Goal: Task Accomplishment & Management: Complete application form

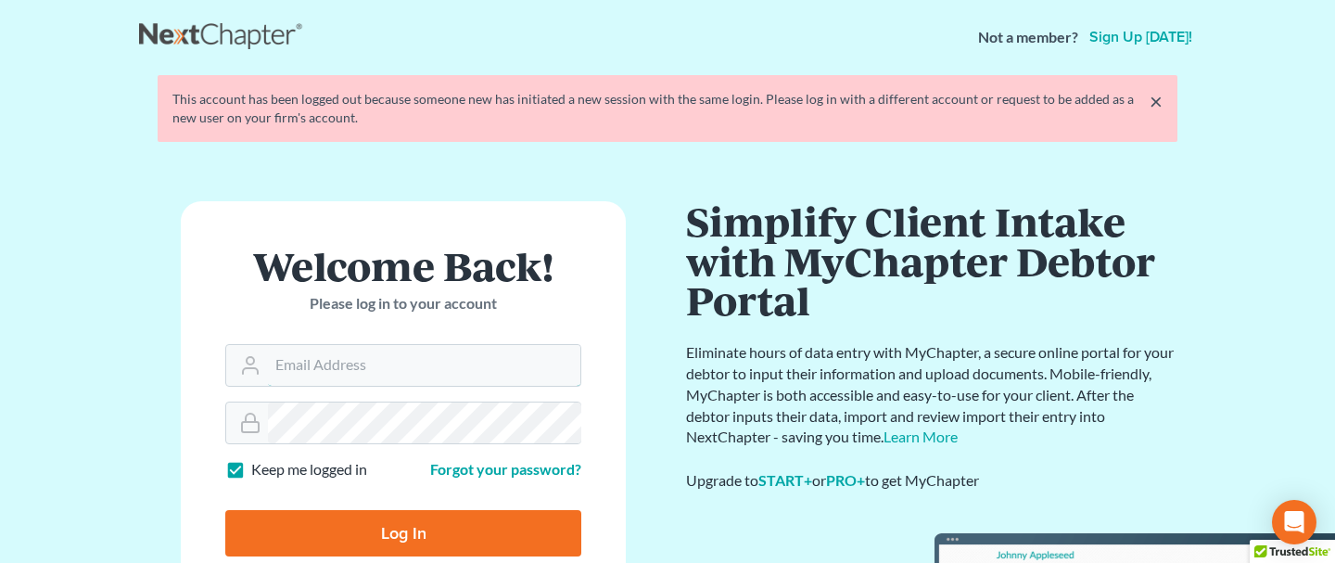
type input "[PERSON_NAME][EMAIL_ADDRESS][PERSON_NAME][DOMAIN_NAME]"
click at [383, 528] on input "Log In" at bounding box center [403, 533] width 356 height 46
type input "Thinking..."
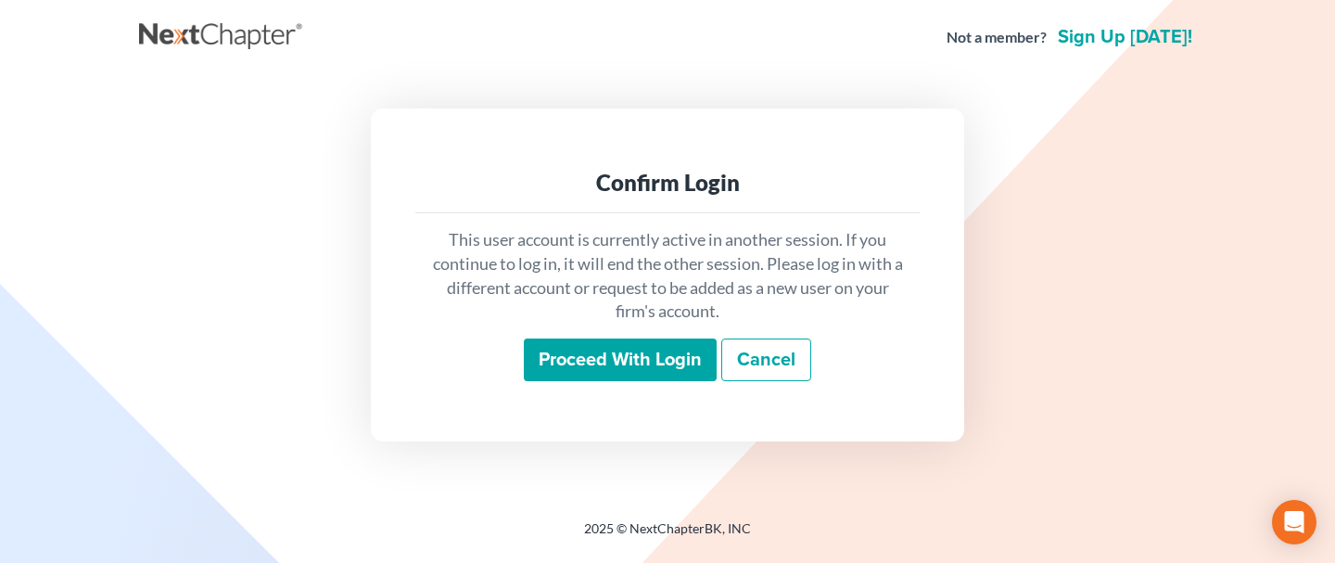
click at [617, 359] on input "Proceed with login" at bounding box center [620, 359] width 193 height 43
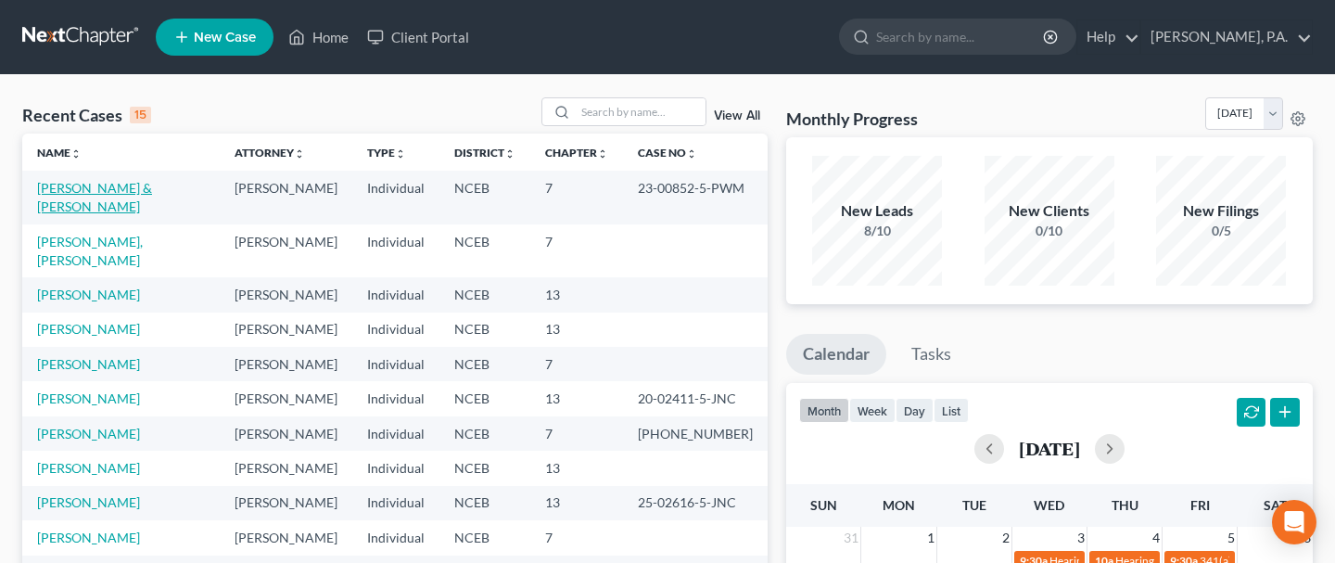
click at [129, 189] on link "[PERSON_NAME] & [PERSON_NAME]" at bounding box center [94, 197] width 115 height 34
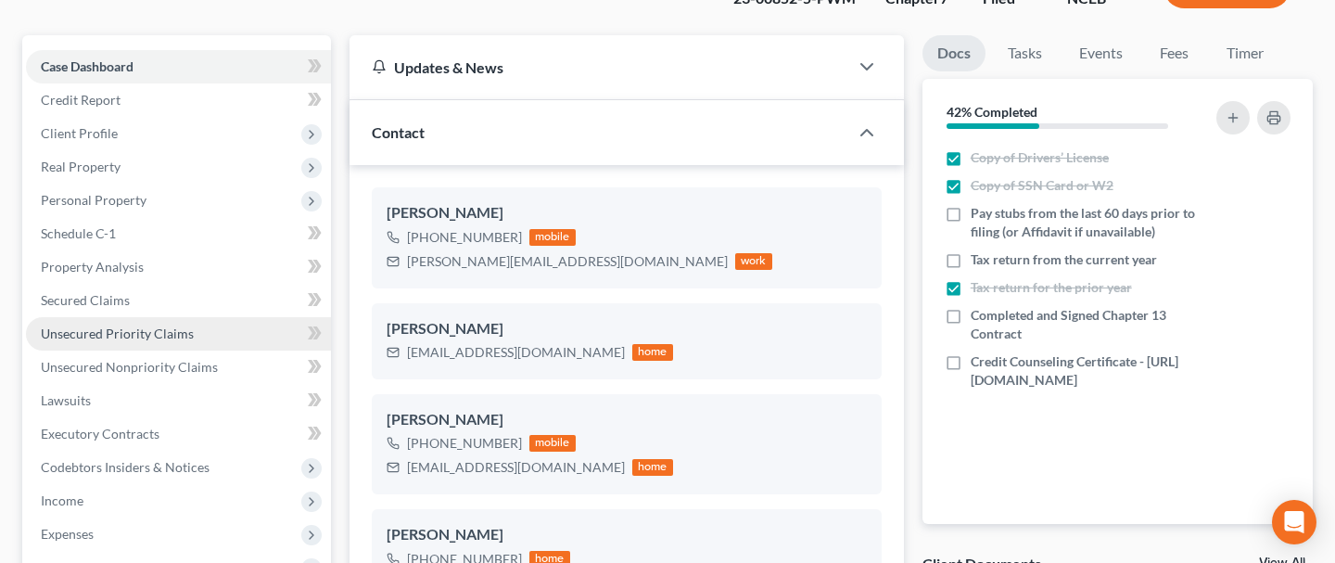
scroll to position [140, 0]
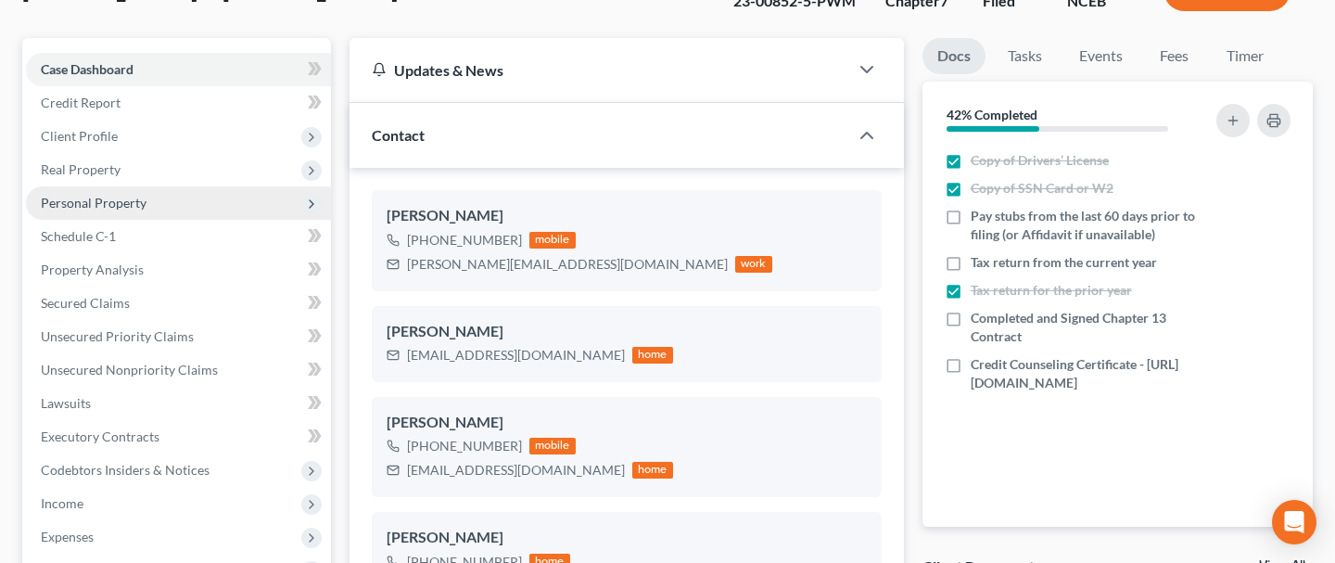
click at [175, 191] on span "Personal Property" at bounding box center [178, 202] width 305 height 33
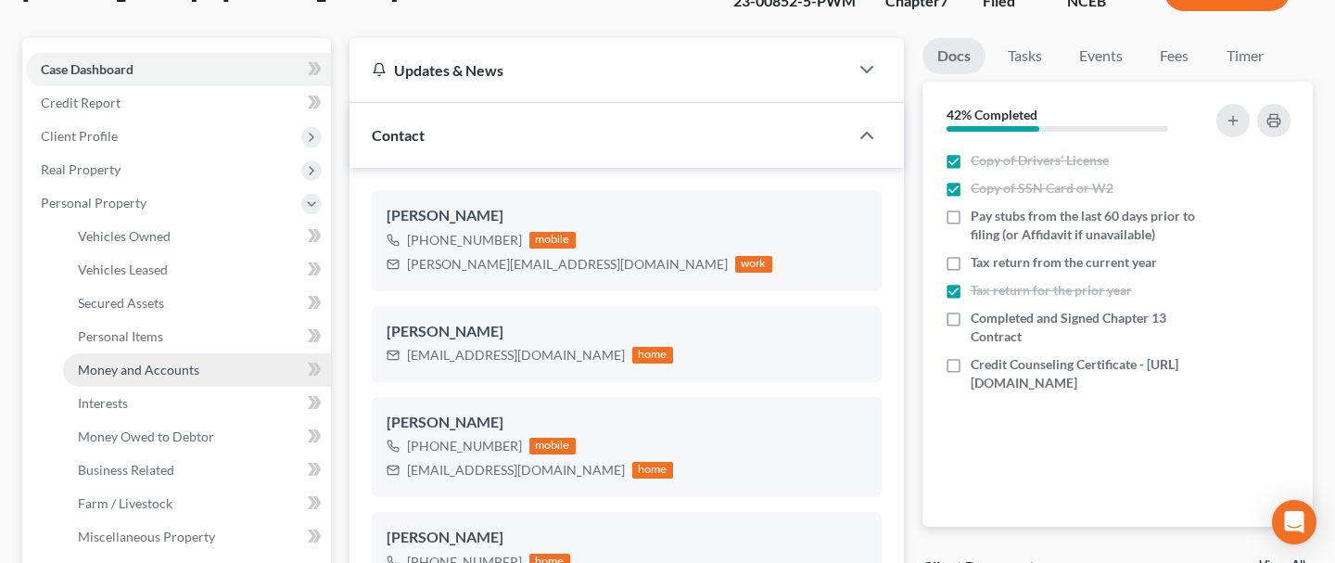
click at [127, 372] on span "Money and Accounts" at bounding box center [138, 370] width 121 height 16
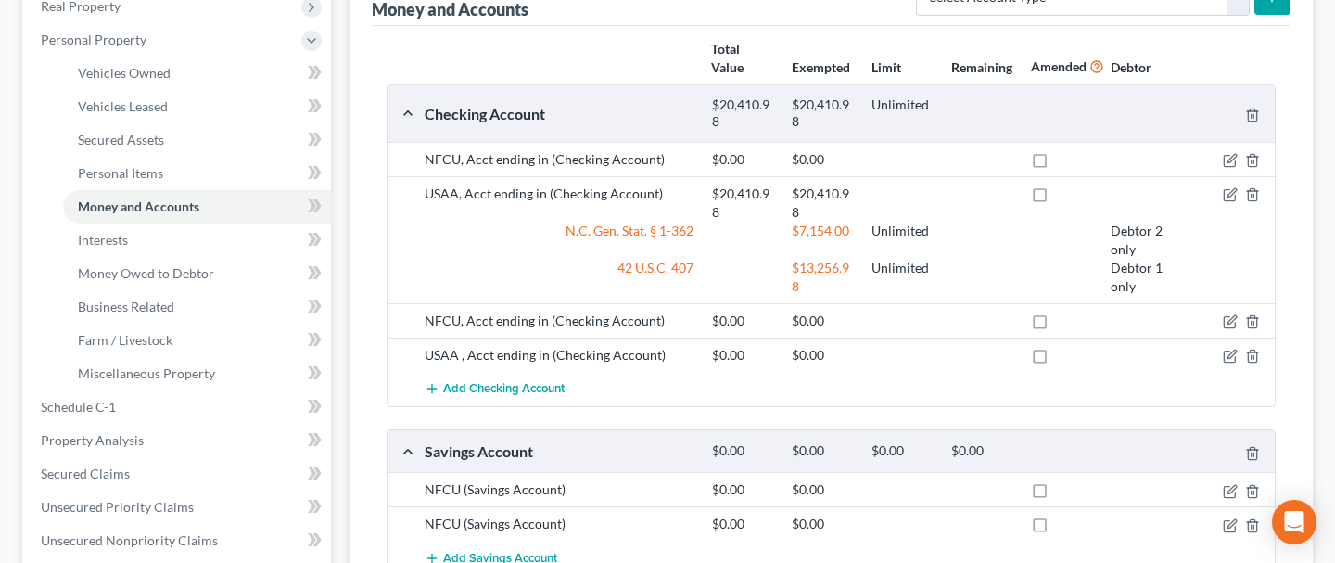
scroll to position [306, 0]
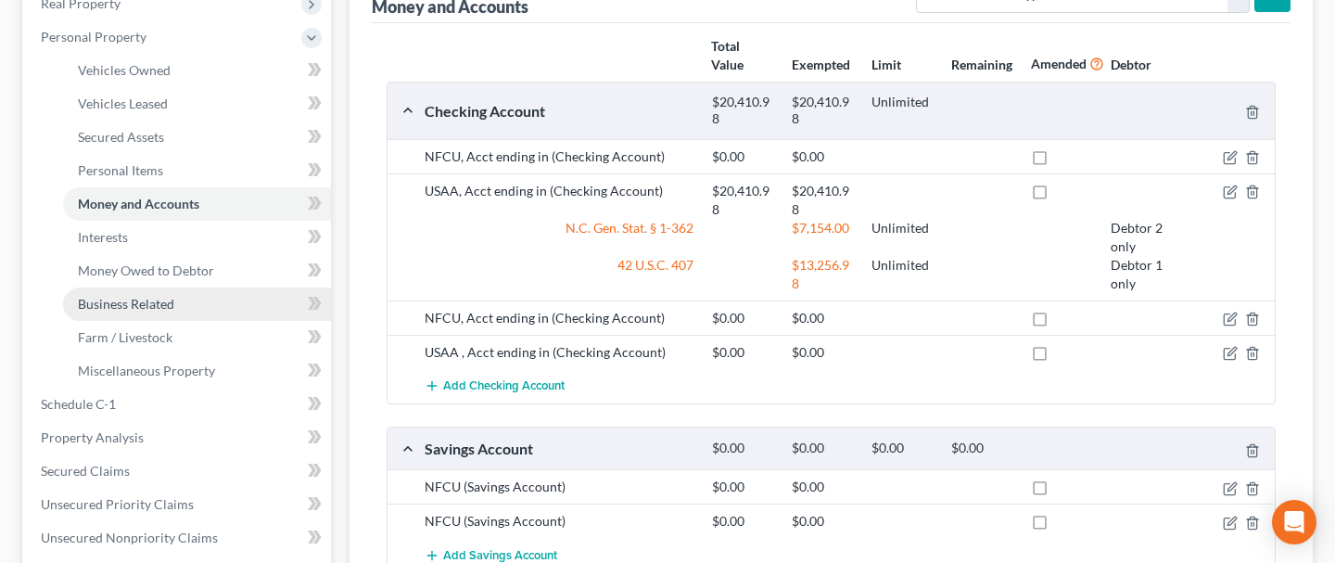
click at [147, 304] on span "Business Related" at bounding box center [126, 304] width 96 height 16
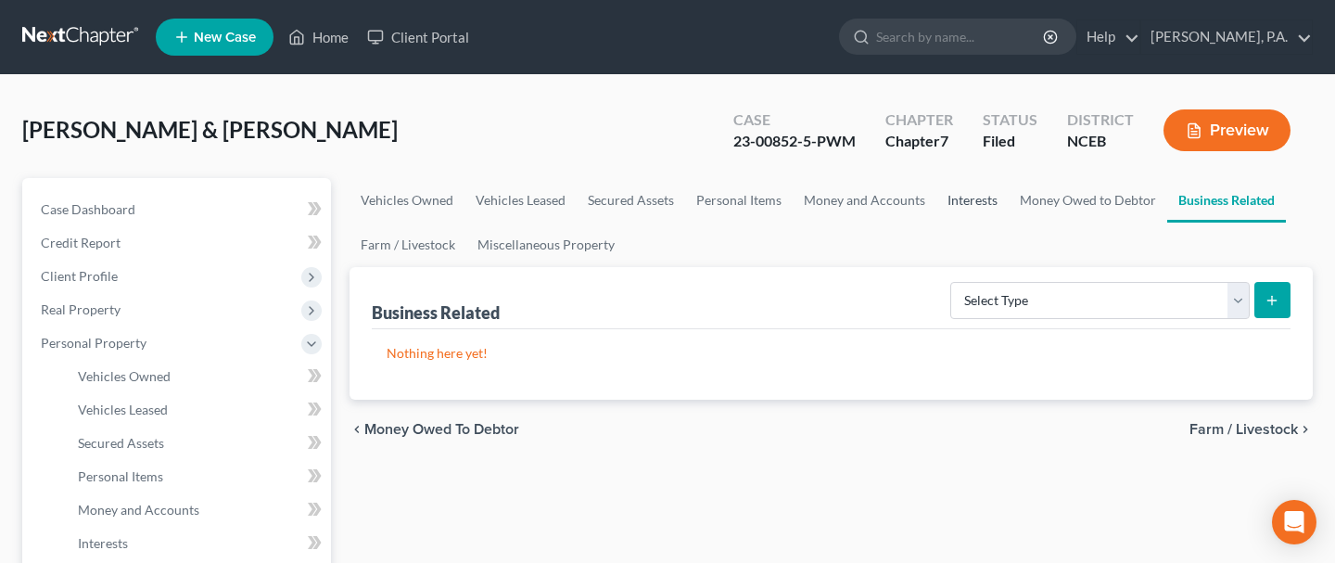
click at [974, 200] on link "Interests" at bounding box center [973, 200] width 72 height 45
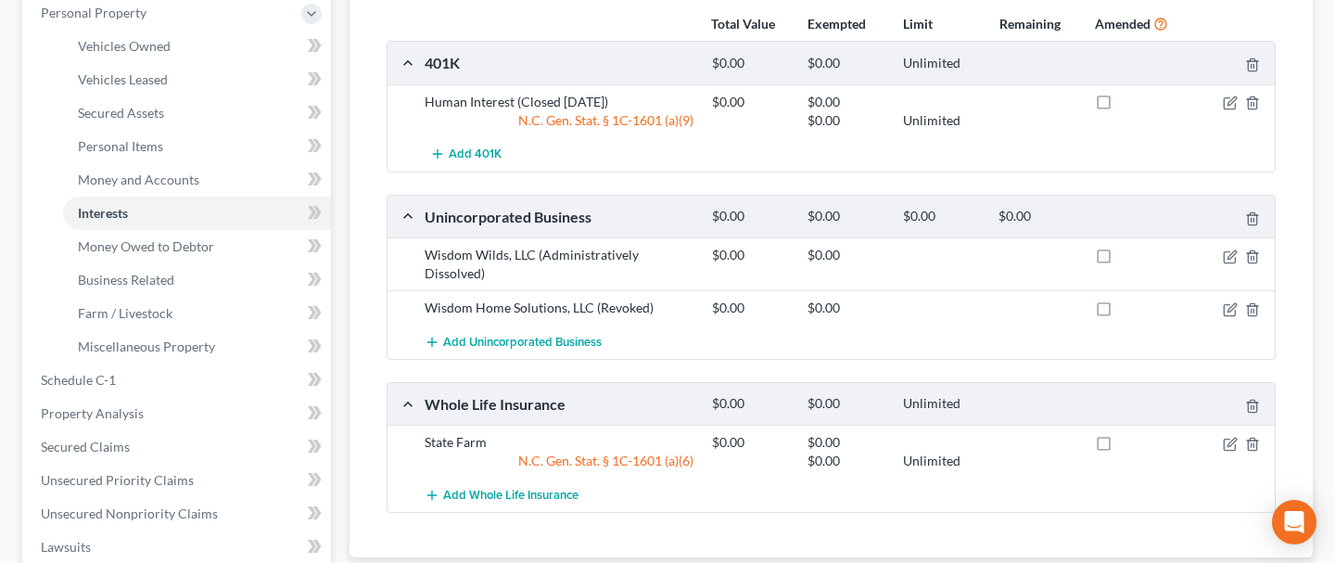
scroll to position [321, 0]
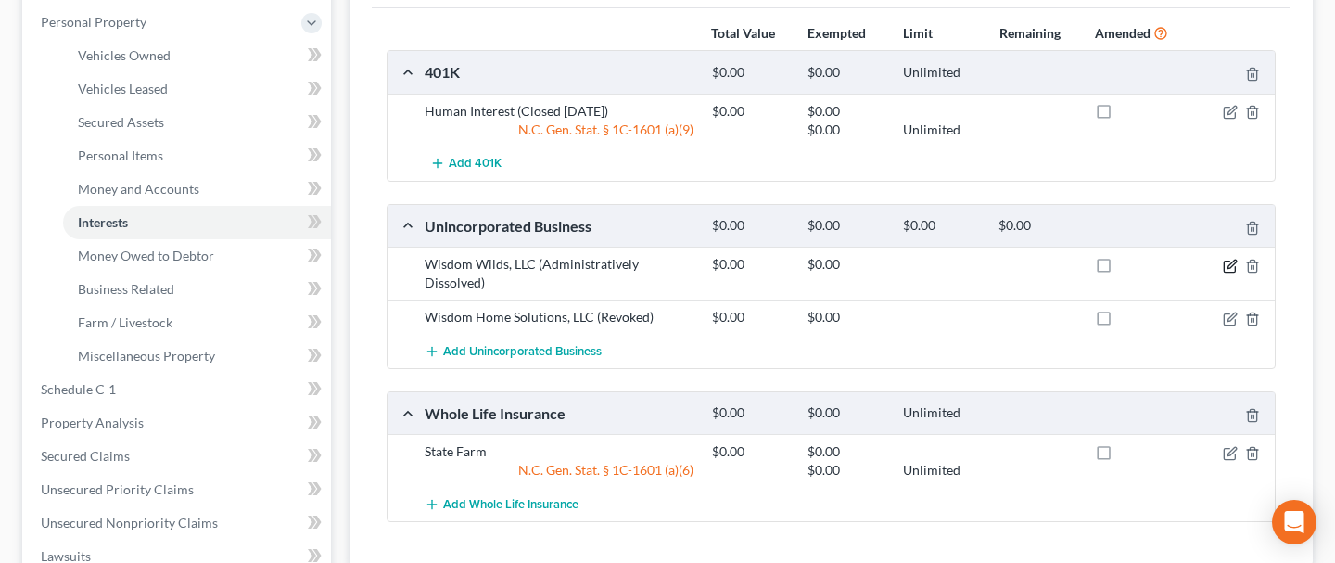
click at [1231, 263] on icon "button" at bounding box center [1232, 264] width 8 height 8
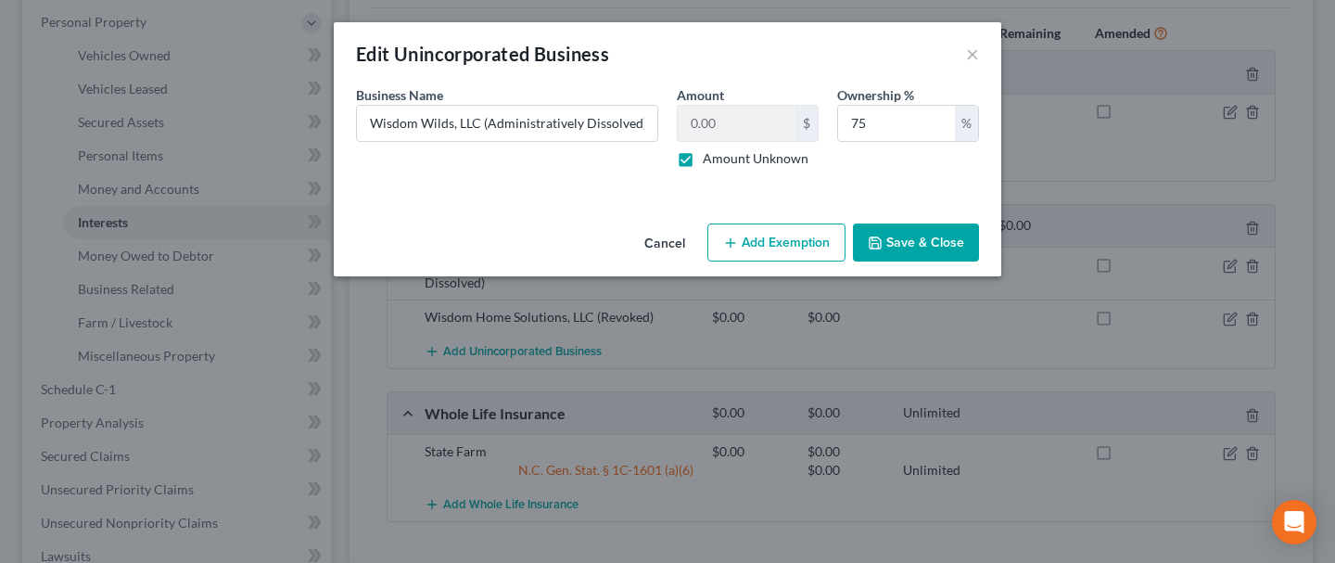
click at [921, 242] on button "Save & Close" at bounding box center [916, 242] width 126 height 39
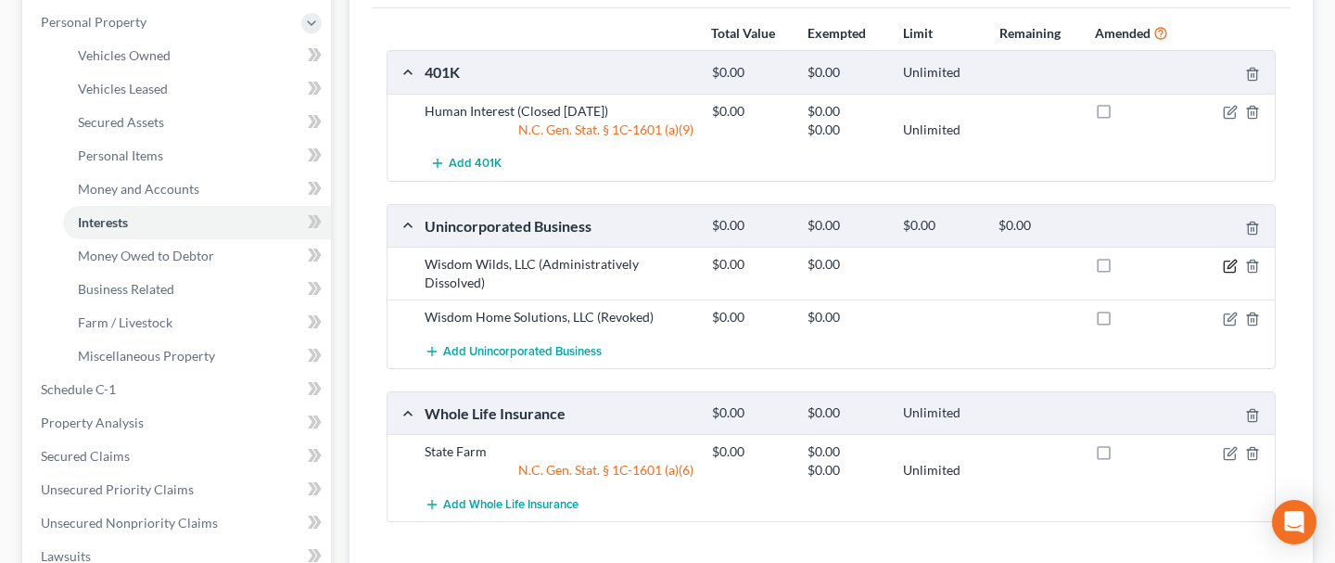
click at [1231, 264] on icon "button" at bounding box center [1230, 266] width 15 height 15
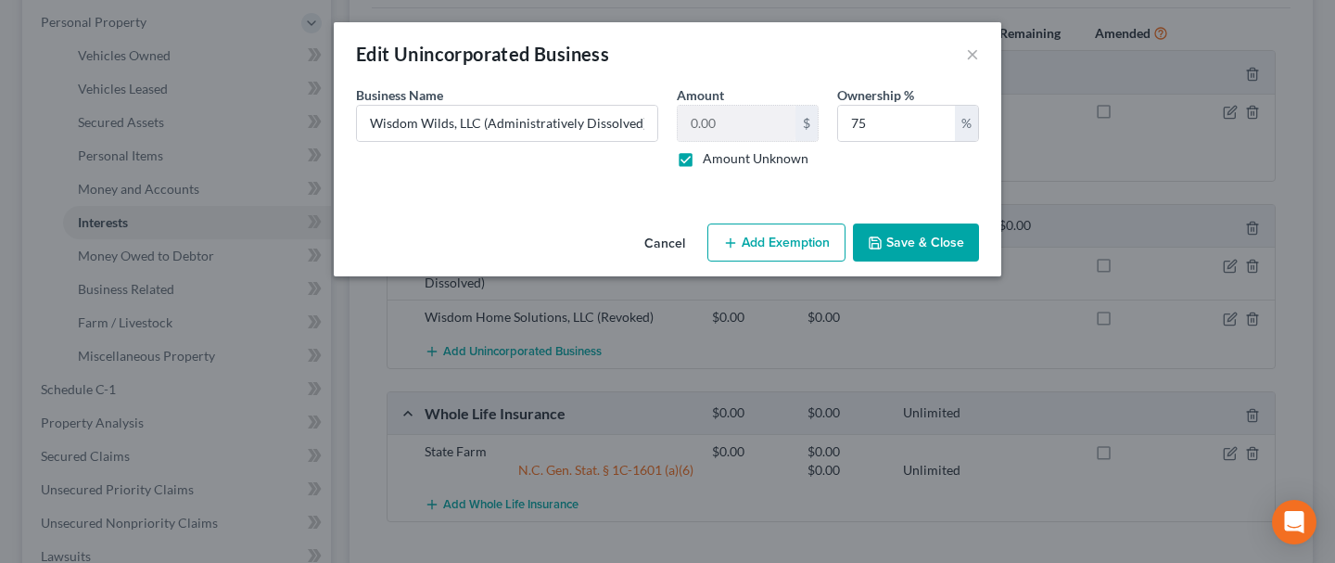
click at [903, 246] on button "Save & Close" at bounding box center [916, 242] width 126 height 39
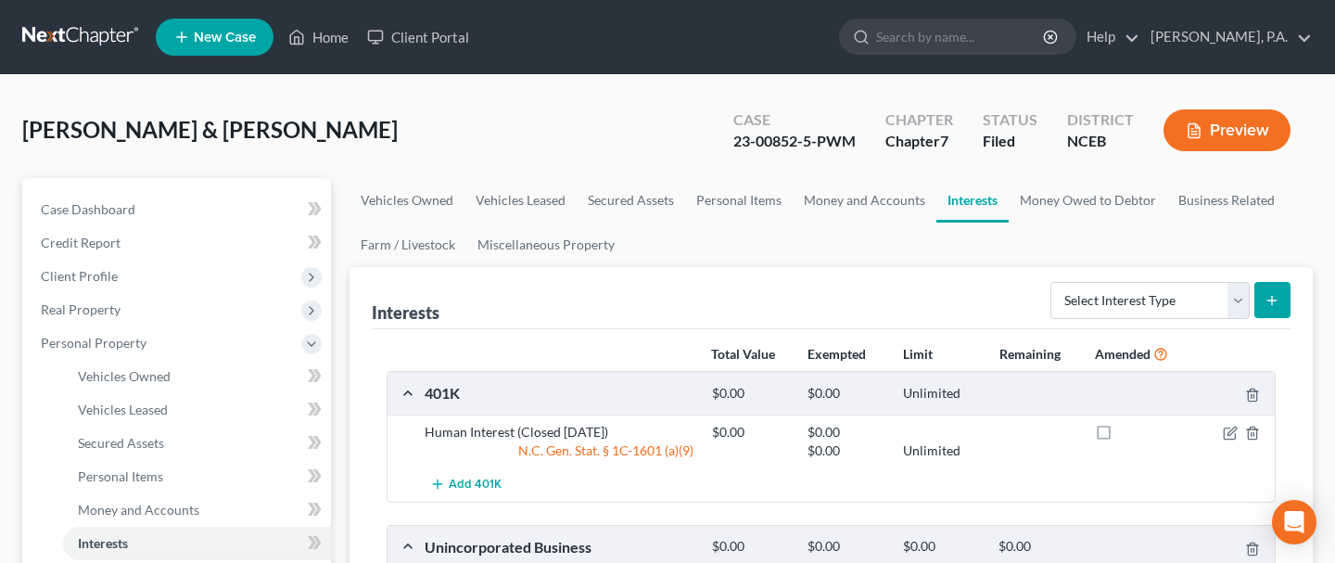
scroll to position [0, 0]
click at [160, 508] on span "Money and Accounts" at bounding box center [138, 510] width 121 height 16
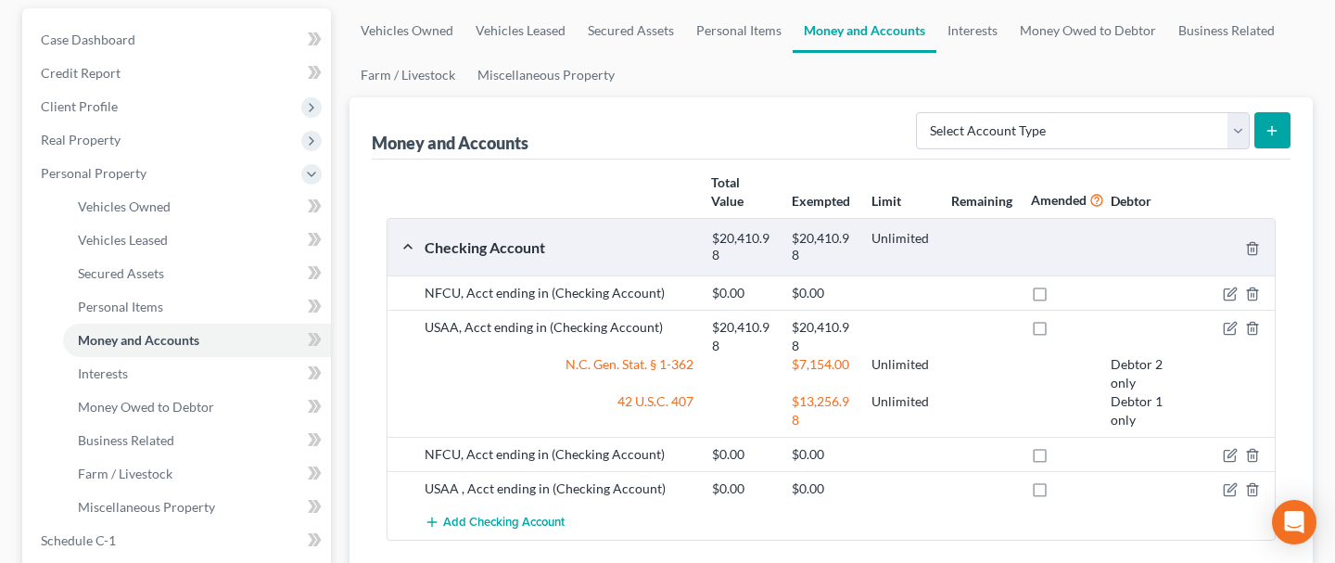
scroll to position [171, 0]
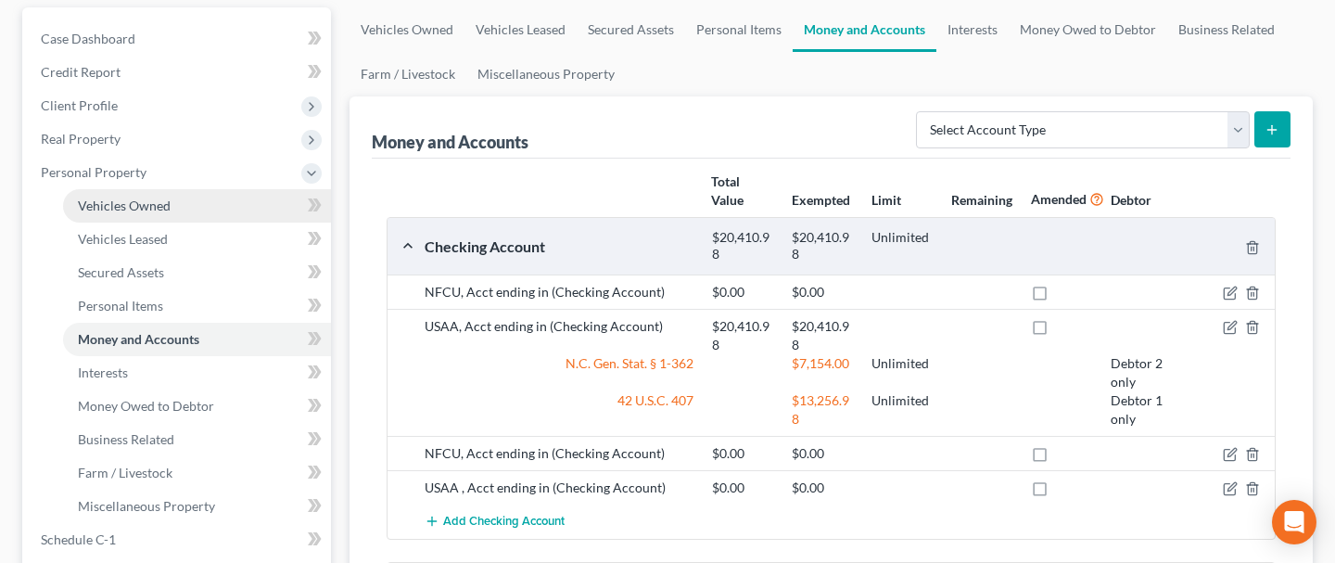
click at [137, 202] on span "Vehicles Owned" at bounding box center [124, 206] width 93 height 16
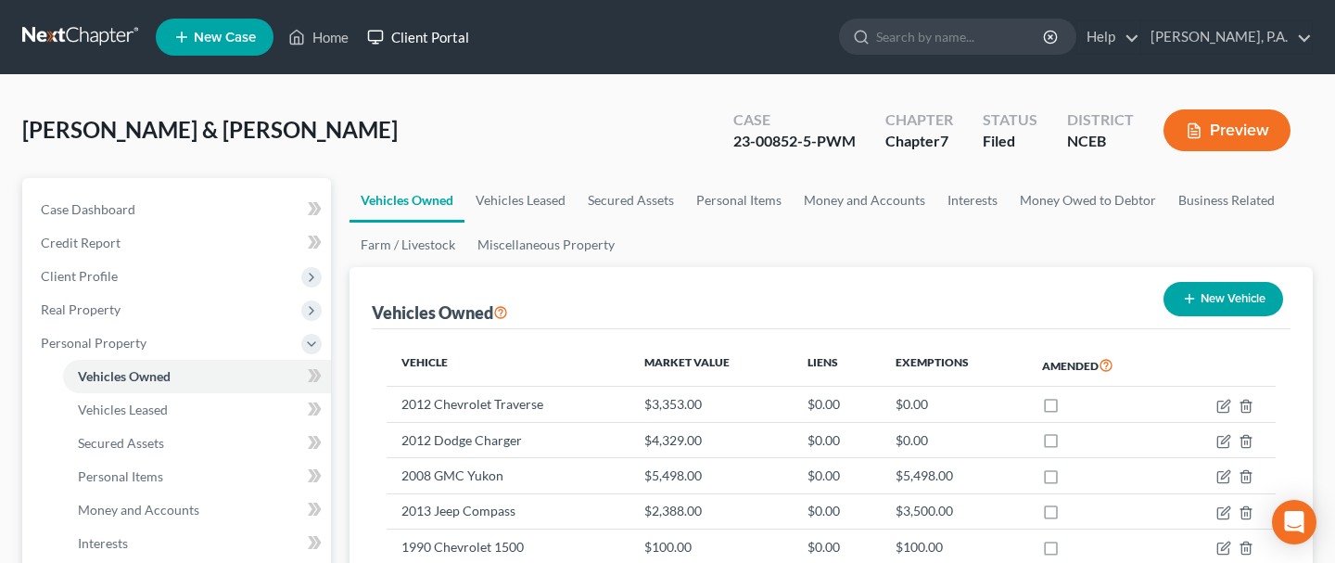
click at [456, 27] on link "Client Portal" at bounding box center [418, 36] width 121 height 33
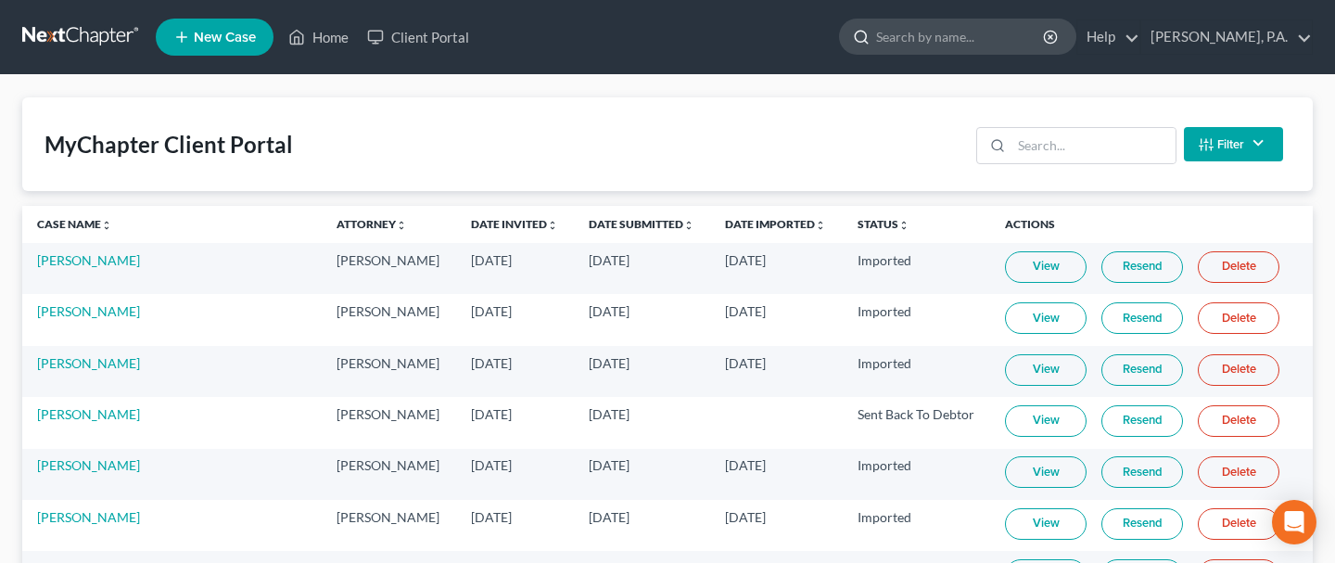
click at [1008, 47] on input "search" at bounding box center [961, 36] width 170 height 34
type input "wilds"
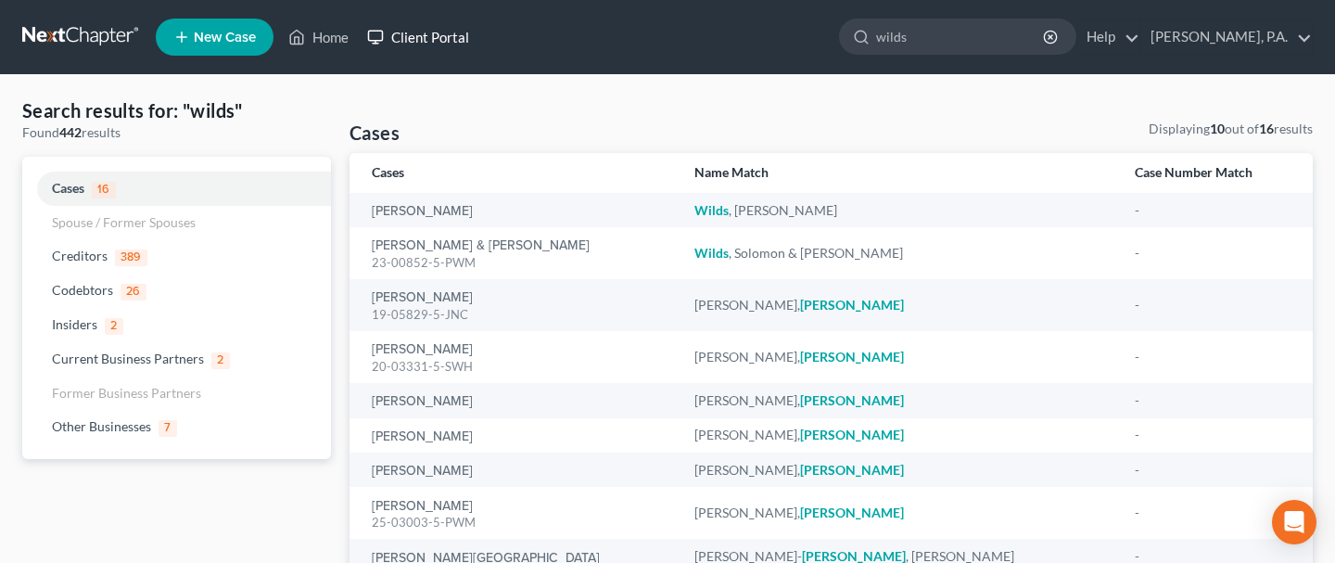
click at [448, 38] on link "Client Portal" at bounding box center [418, 36] width 121 height 33
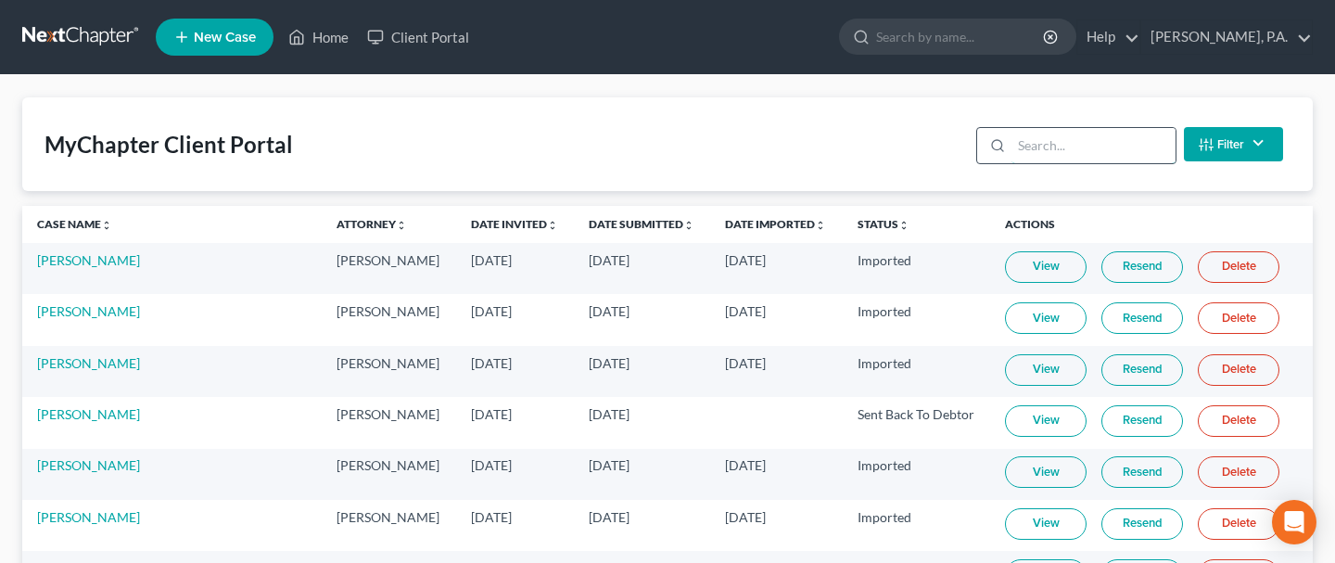
click at [1055, 152] on input "search" at bounding box center [1094, 145] width 164 height 35
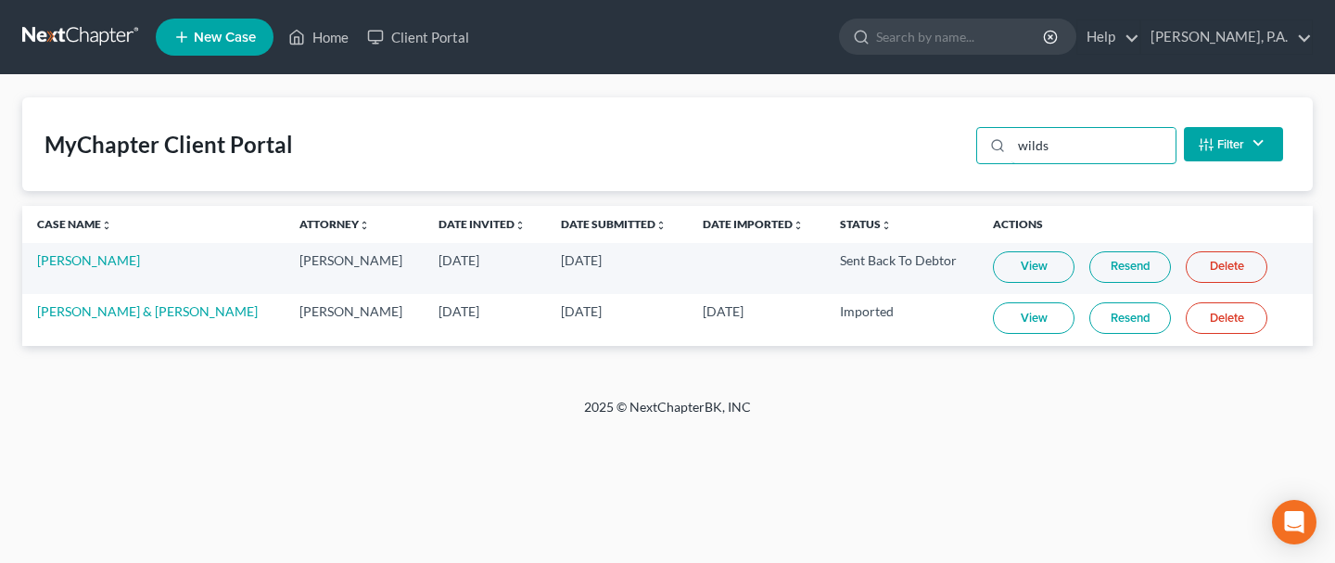
type input "wilds"
click at [1037, 322] on link "View" at bounding box center [1034, 318] width 82 height 32
click at [994, 42] on input "search" at bounding box center [961, 36] width 170 height 34
click at [134, 312] on link "Solomon Wilds Jr & Stephanie Wilds" at bounding box center [147, 311] width 221 height 16
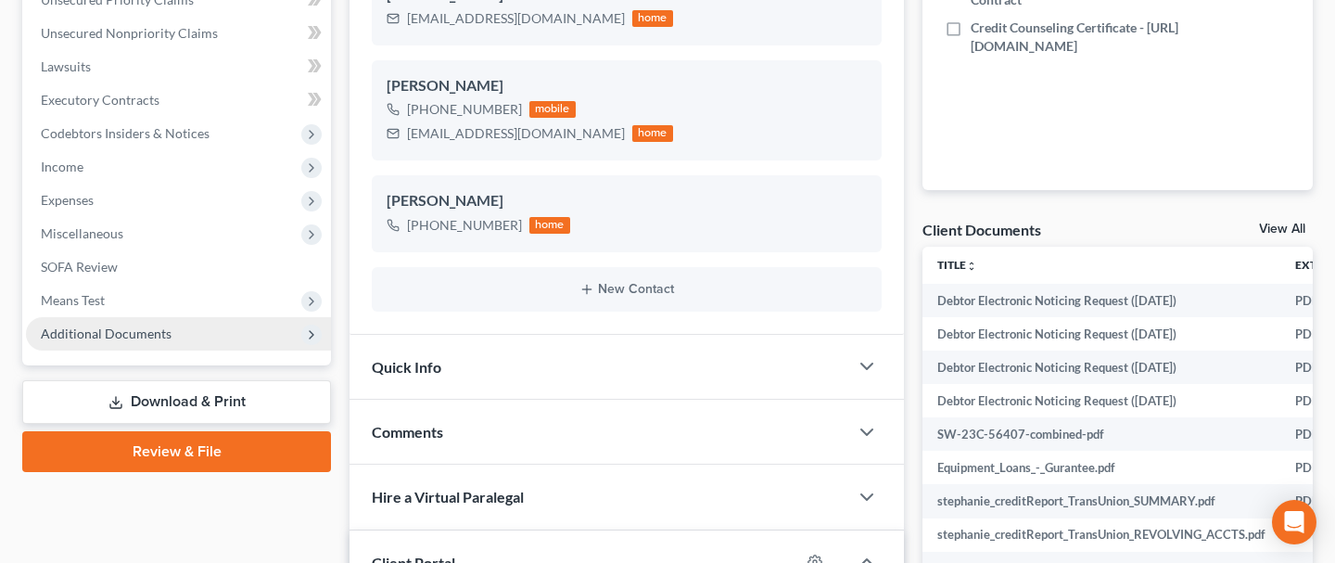
scroll to position [474, 0]
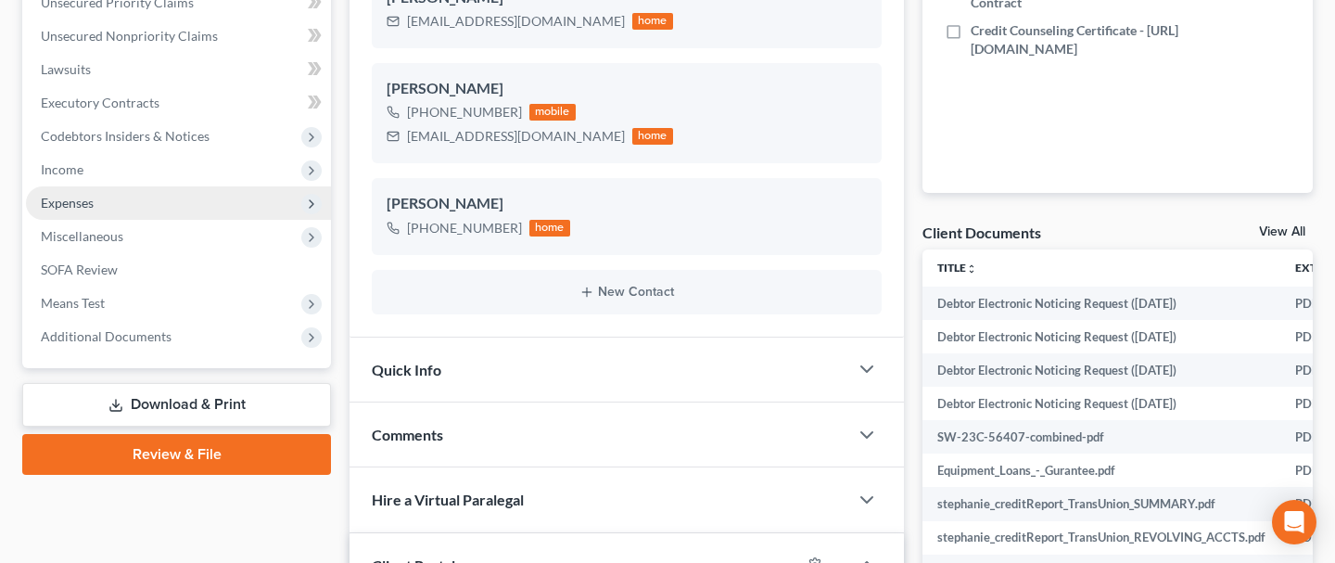
click at [66, 202] on span "Expenses" at bounding box center [67, 203] width 53 height 16
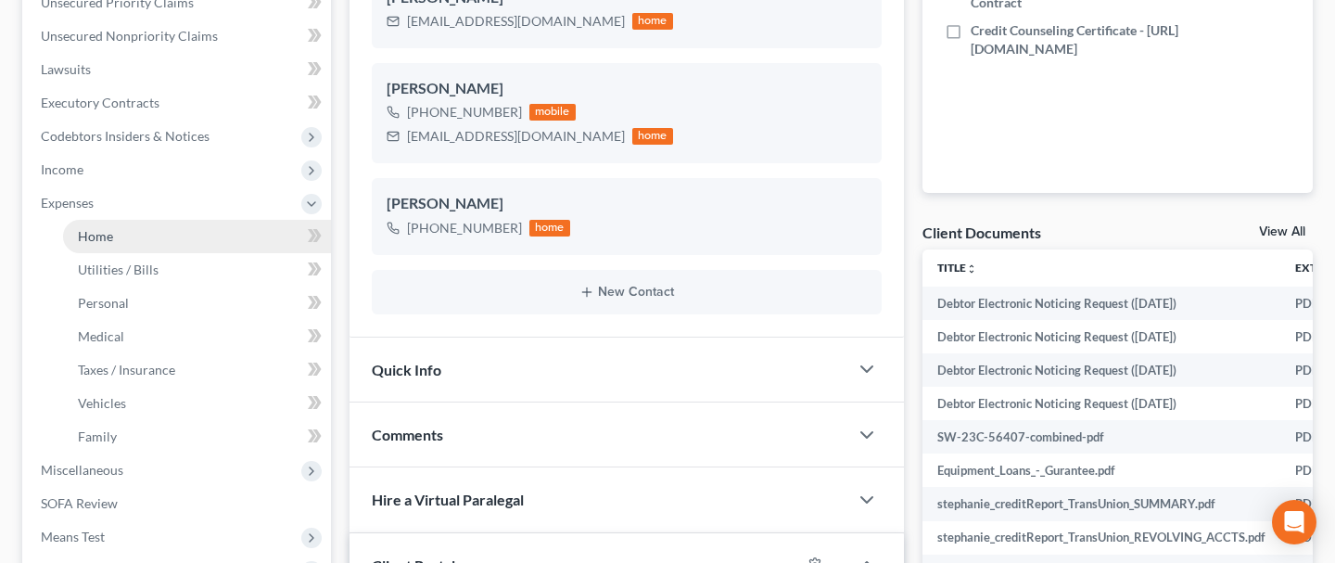
click at [108, 237] on span "Home" at bounding box center [95, 236] width 35 height 16
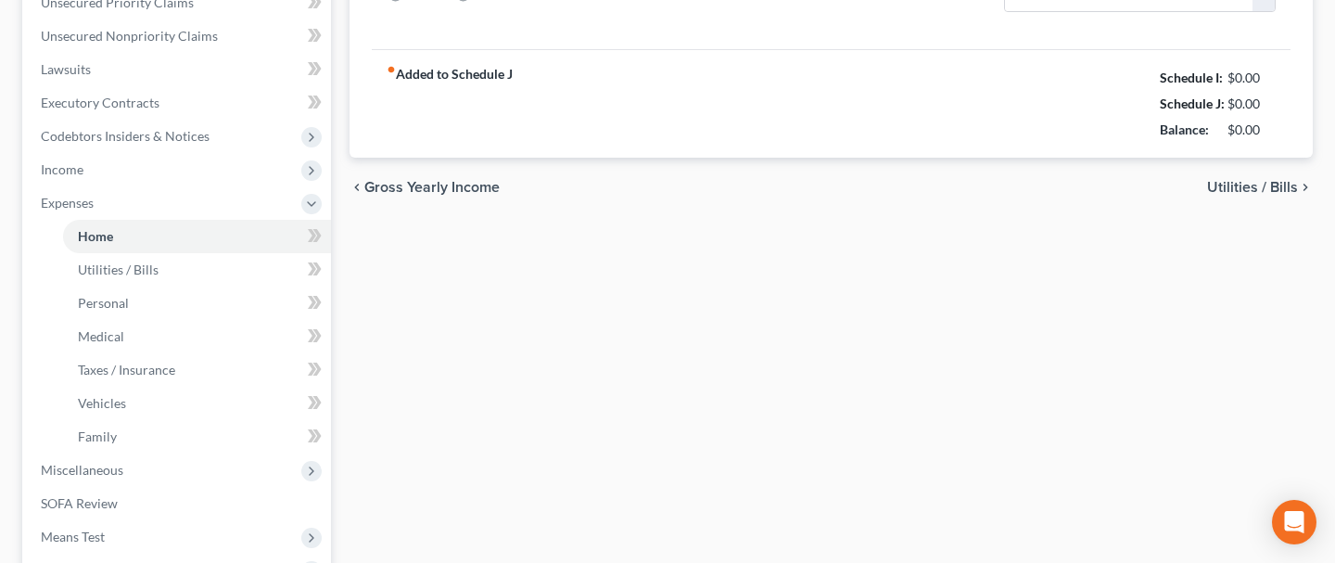
type input "159.81"
type input "0.00"
radio input "true"
type input "0.00"
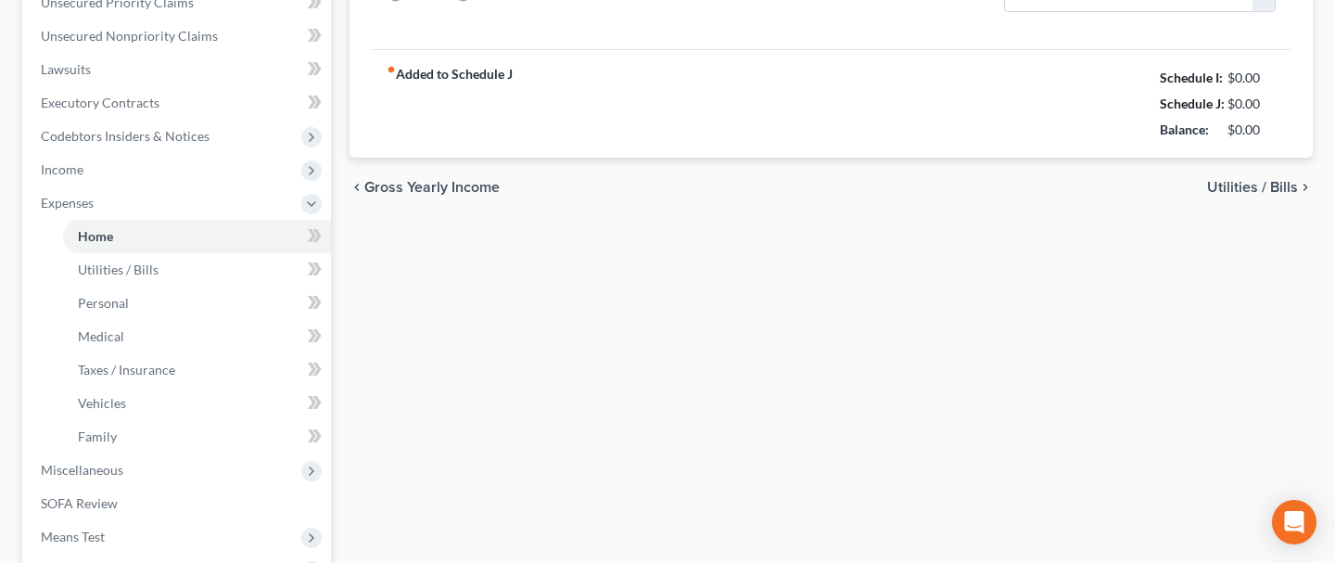
type input "0.00"
type input "400.00"
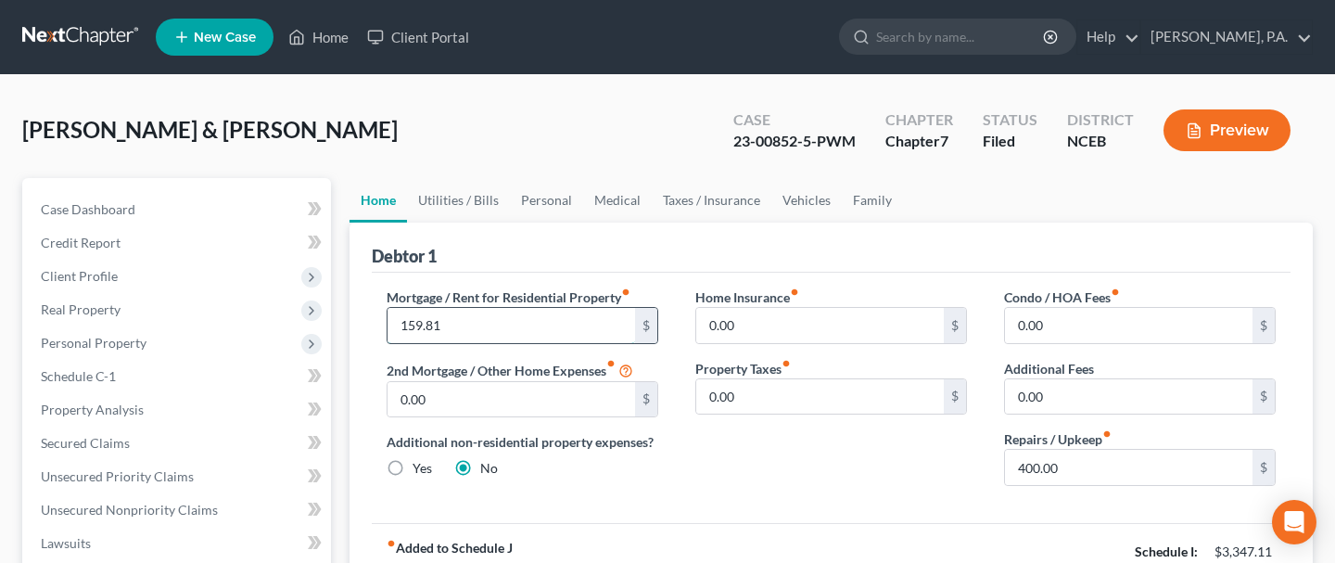
click at [422, 329] on input "159.81" at bounding box center [512, 325] width 248 height 35
type input "1,591"
click at [656, 236] on div "Debtor 1" at bounding box center [831, 248] width 919 height 50
click at [728, 483] on div "Home Insurance fiber_manual_record 0.00 $ Property Taxes fiber_manual_record 0.…" at bounding box center [831, 393] width 309 height 213
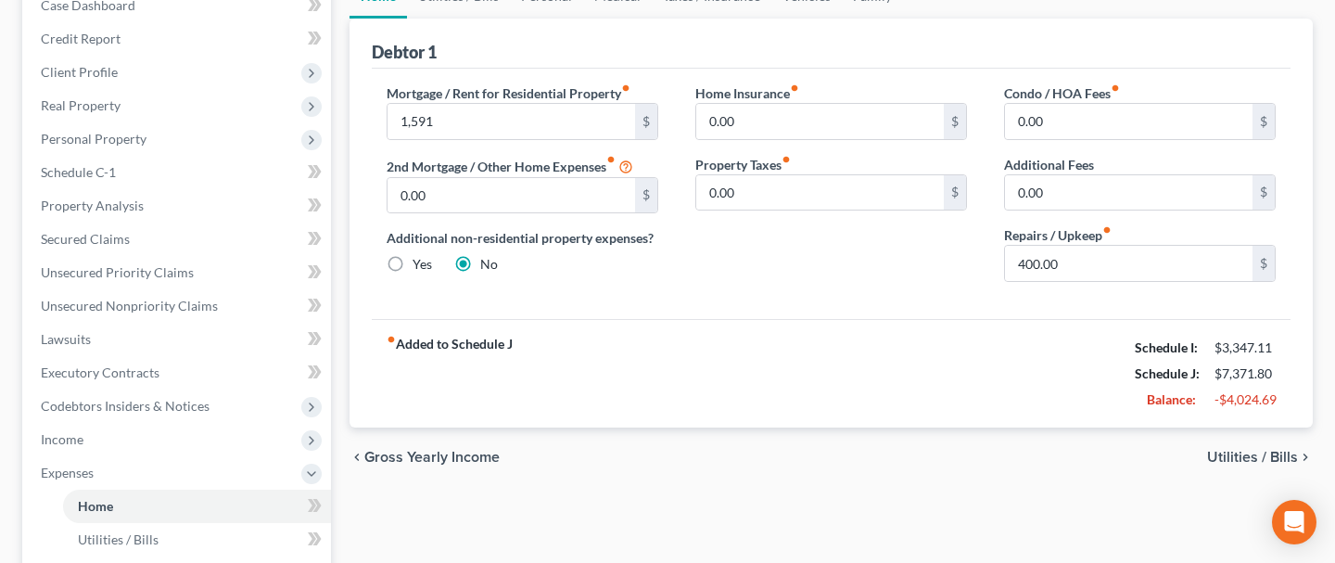
scroll to position [202, 0]
click at [1237, 458] on span "Utilities / Bills" at bounding box center [1252, 459] width 91 height 15
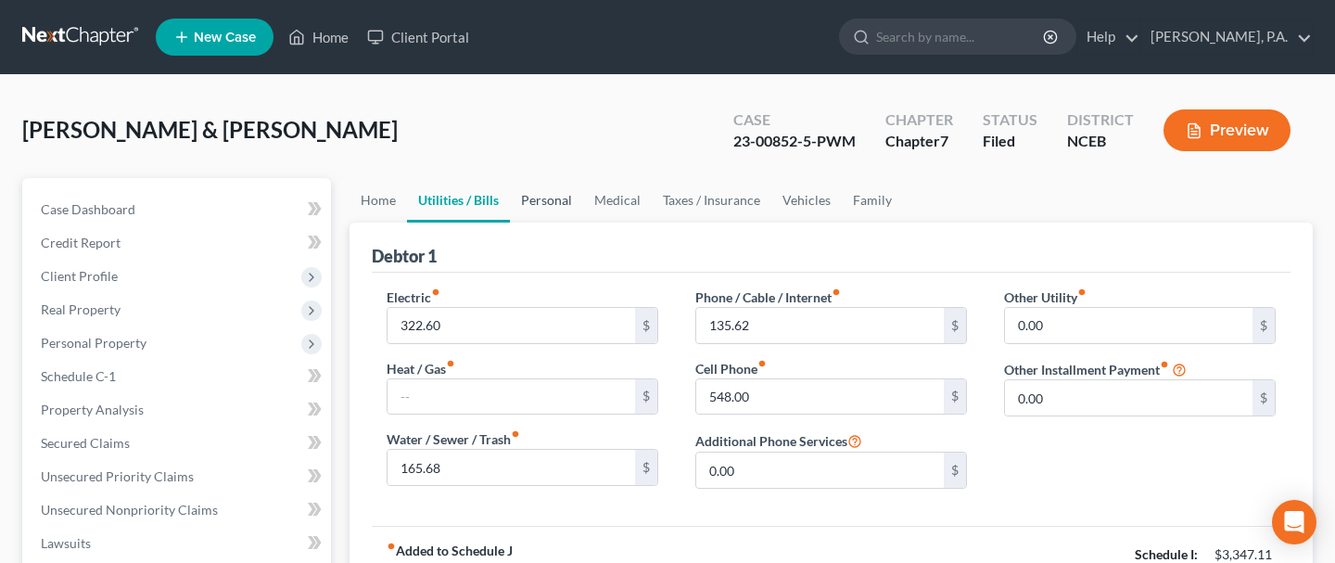
click at [552, 198] on link "Personal" at bounding box center [546, 200] width 73 height 45
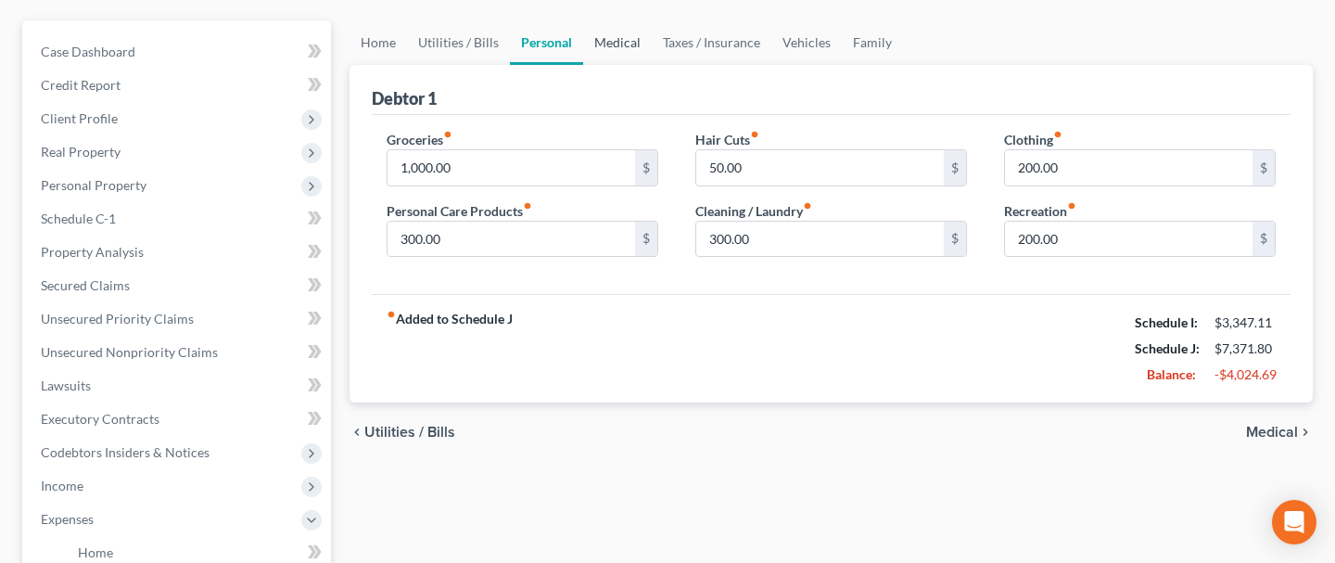
scroll to position [159, 0]
click at [616, 39] on link "Medical" at bounding box center [617, 41] width 69 height 45
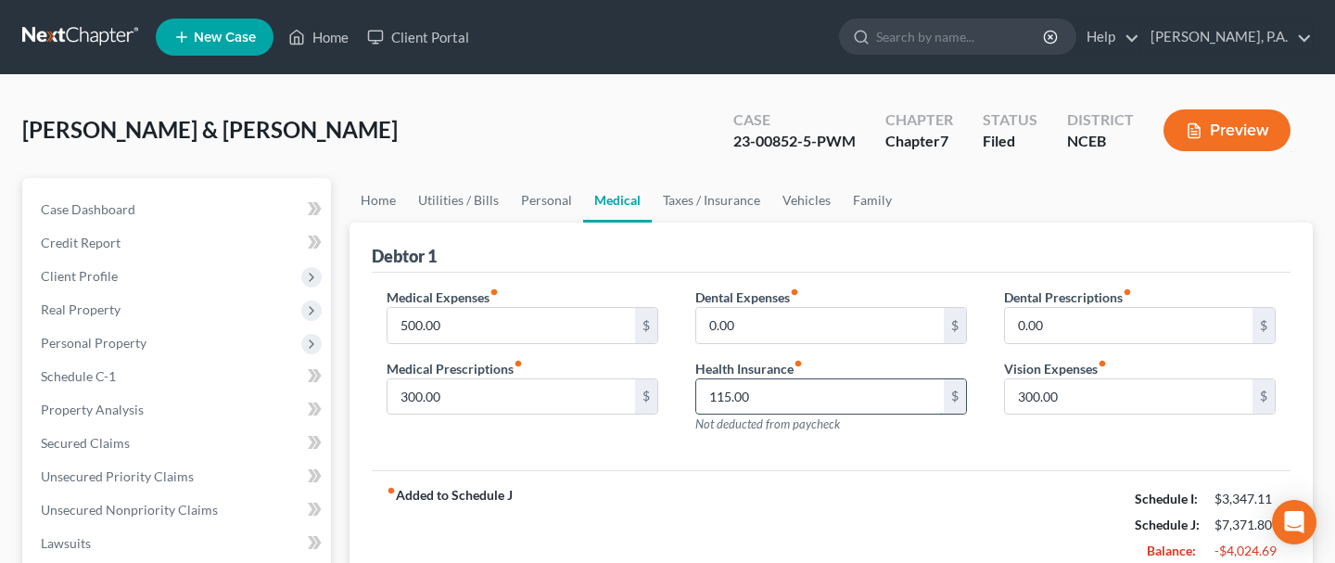
click at [763, 402] on input "115.00" at bounding box center [820, 396] width 248 height 35
click at [708, 478] on div "fiber_manual_record Added to Schedule J Schedule I: $3,347.11 Schedule J: $7,25…" at bounding box center [831, 524] width 919 height 108
click at [777, 402] on input "0" at bounding box center [820, 396] width 248 height 35
type input "0.00"
click at [990, 449] on div "Medical Expenses fiber_manual_record 500.00 $ Medical Prescriptions fiber_manua…" at bounding box center [831, 372] width 919 height 198
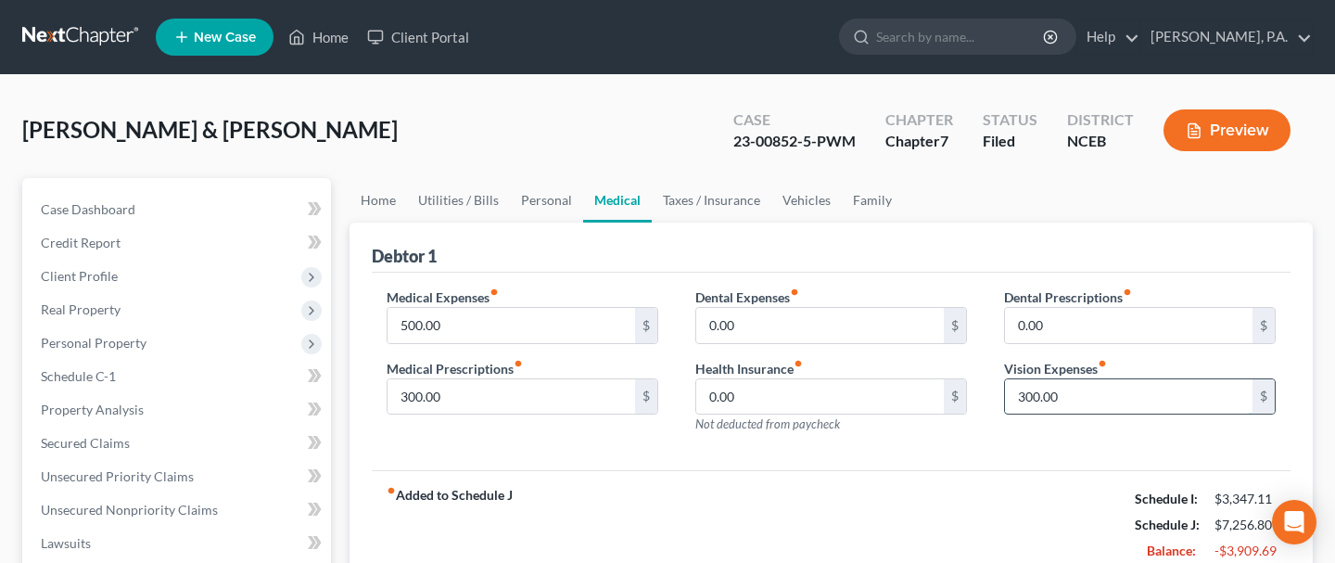
click at [1198, 390] on input "300.00" at bounding box center [1129, 396] width 248 height 35
drag, startPoint x: 1053, startPoint y: 396, endPoint x: 1009, endPoint y: 393, distance: 43.7
click at [1009, 393] on input "0.00" at bounding box center [1129, 396] width 248 height 35
type input "125"
click at [1053, 321] on input "0.00" at bounding box center [1129, 325] width 248 height 35
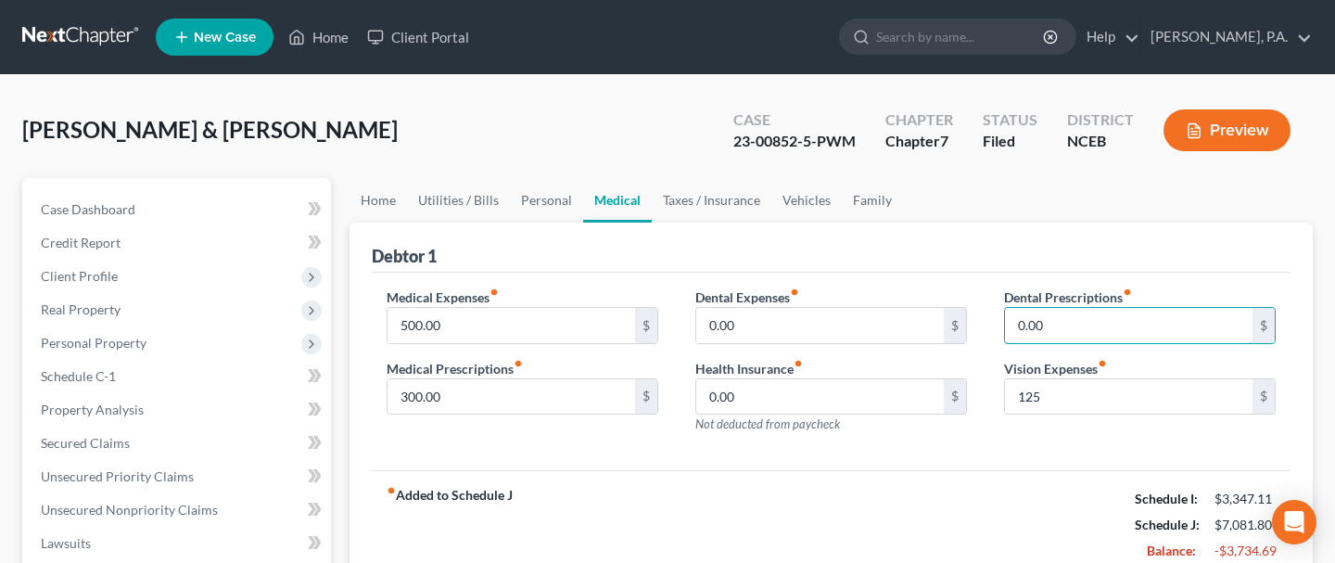
type input "5"
click at [746, 313] on input "0.00" at bounding box center [820, 325] width 248 height 35
type input "50"
click at [681, 458] on div "Medical Expenses fiber_manual_record 500.00 $ Medical Prescriptions fiber_manua…" at bounding box center [831, 372] width 919 height 198
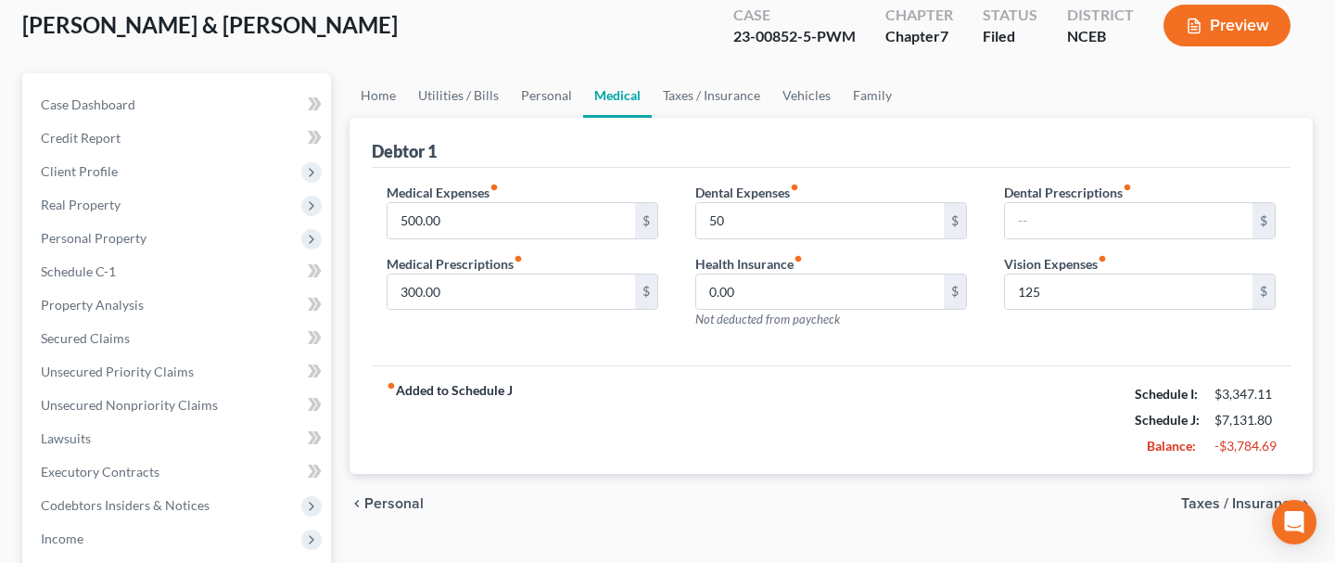
scroll to position [104, 0]
click at [689, 98] on link "Taxes / Insurance" at bounding box center [712, 96] width 120 height 45
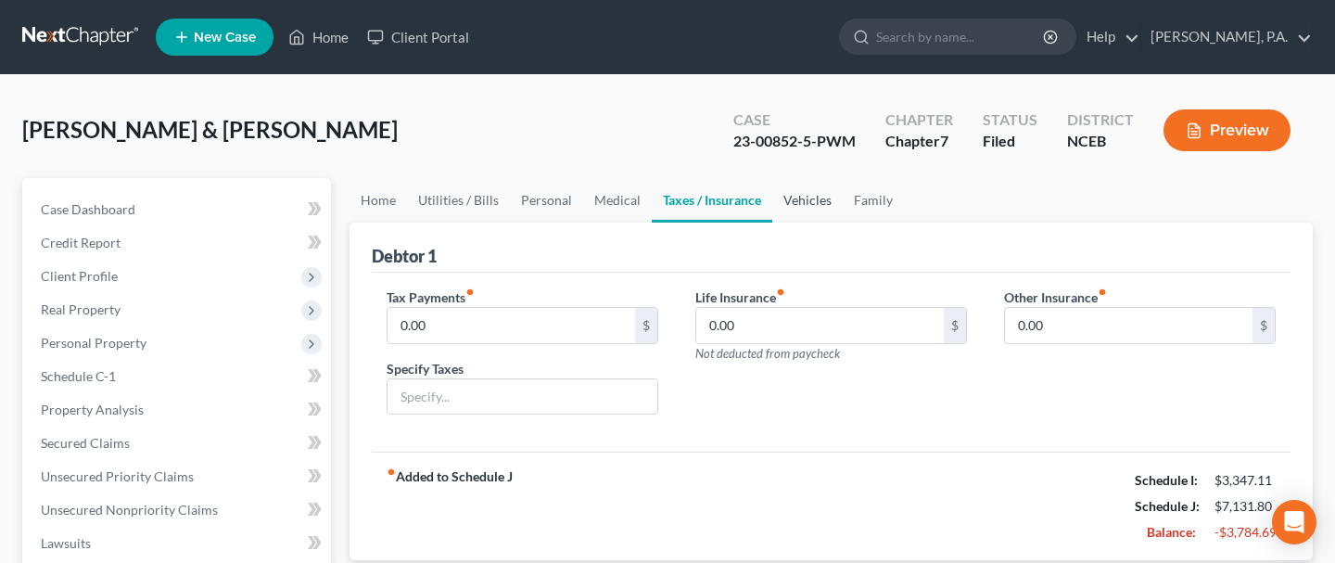
click at [803, 198] on link "Vehicles" at bounding box center [807, 200] width 70 height 45
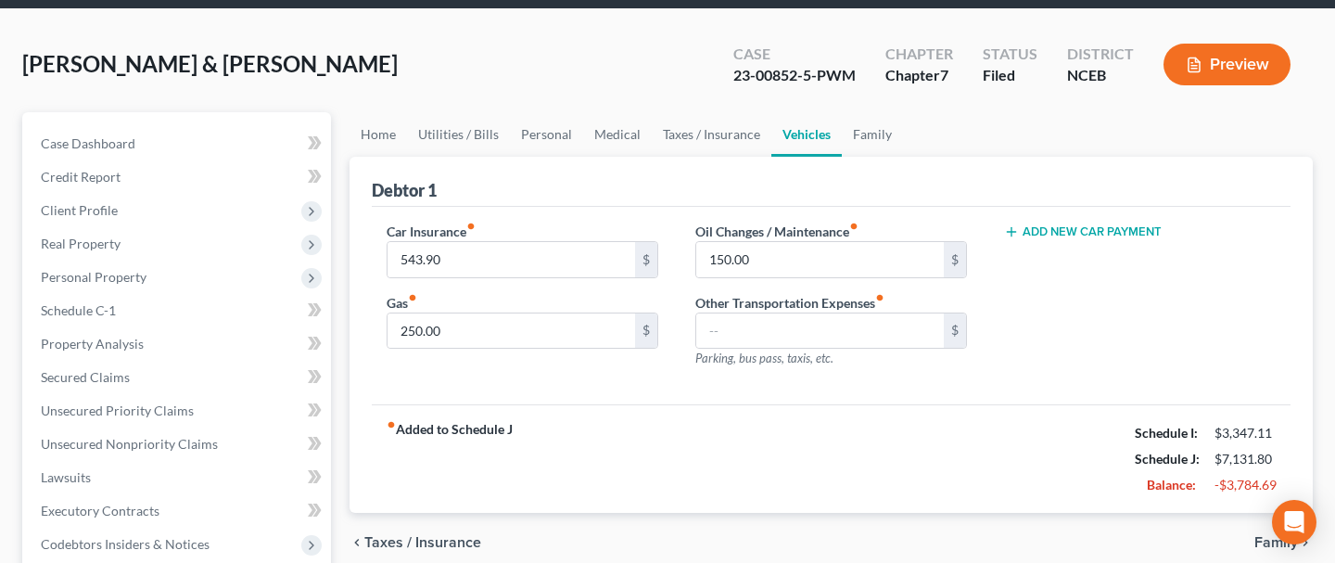
scroll to position [70, 0]
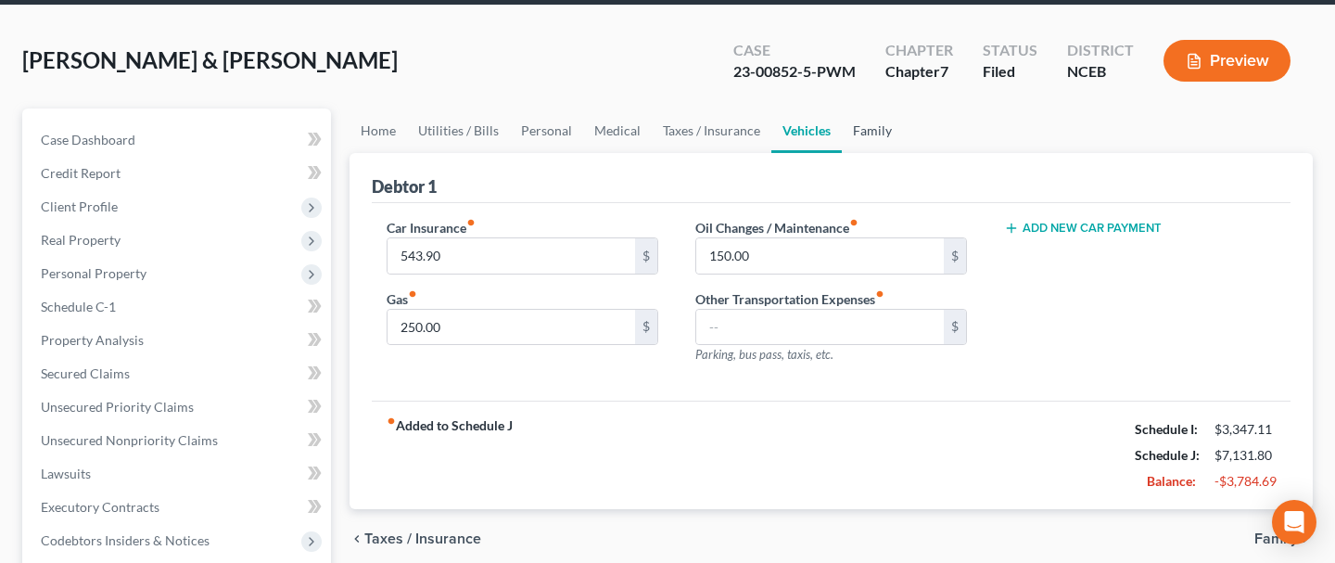
click at [863, 132] on link "Family" at bounding box center [872, 130] width 61 height 45
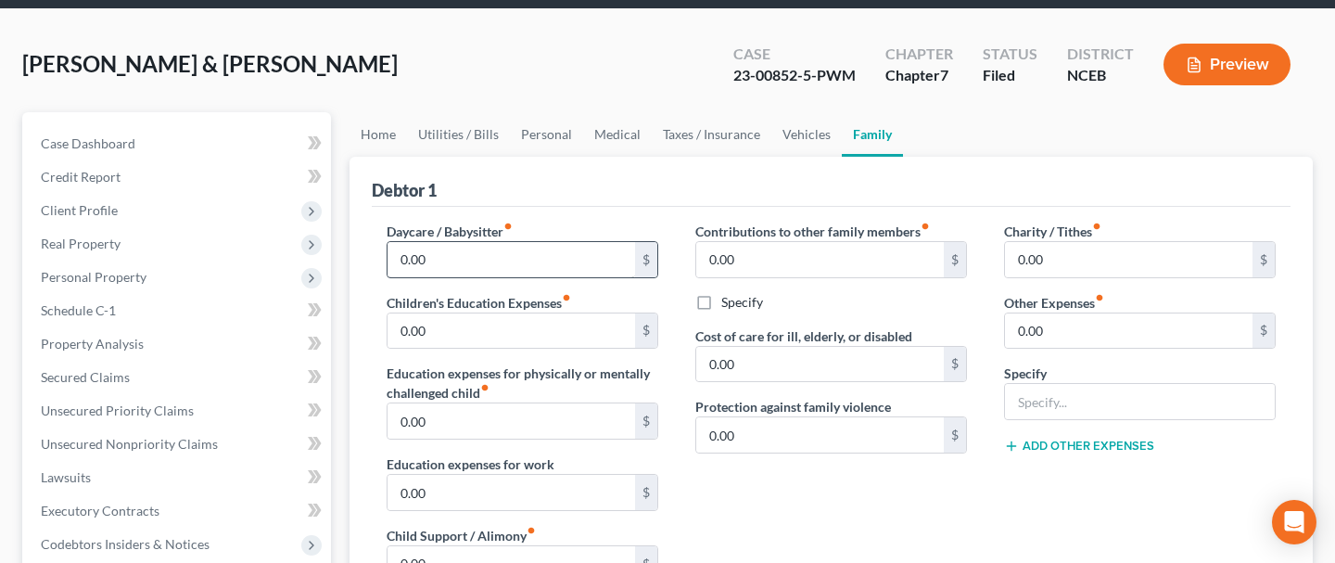
scroll to position [64, 0]
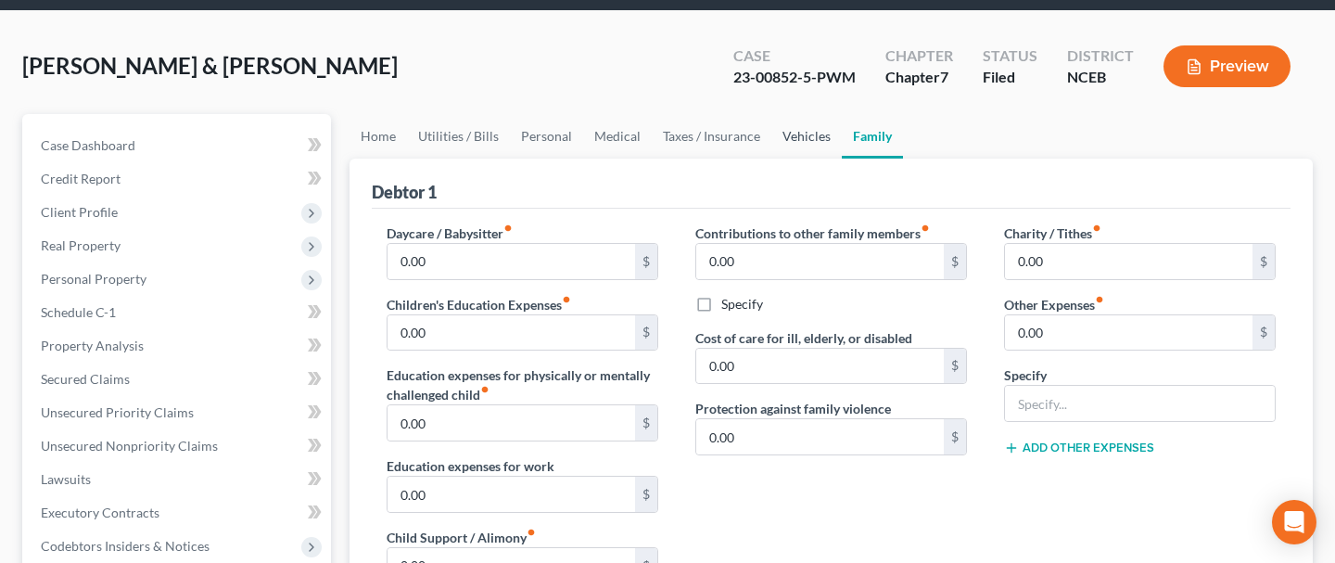
click at [801, 134] on link "Vehicles" at bounding box center [807, 136] width 70 height 45
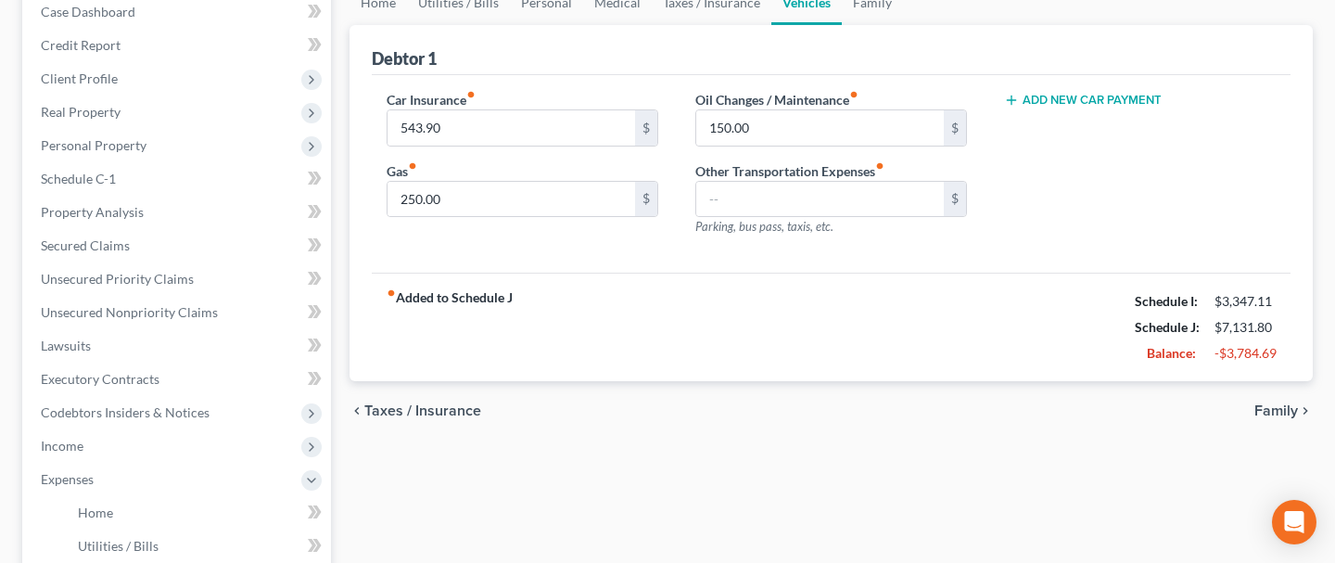
scroll to position [206, 0]
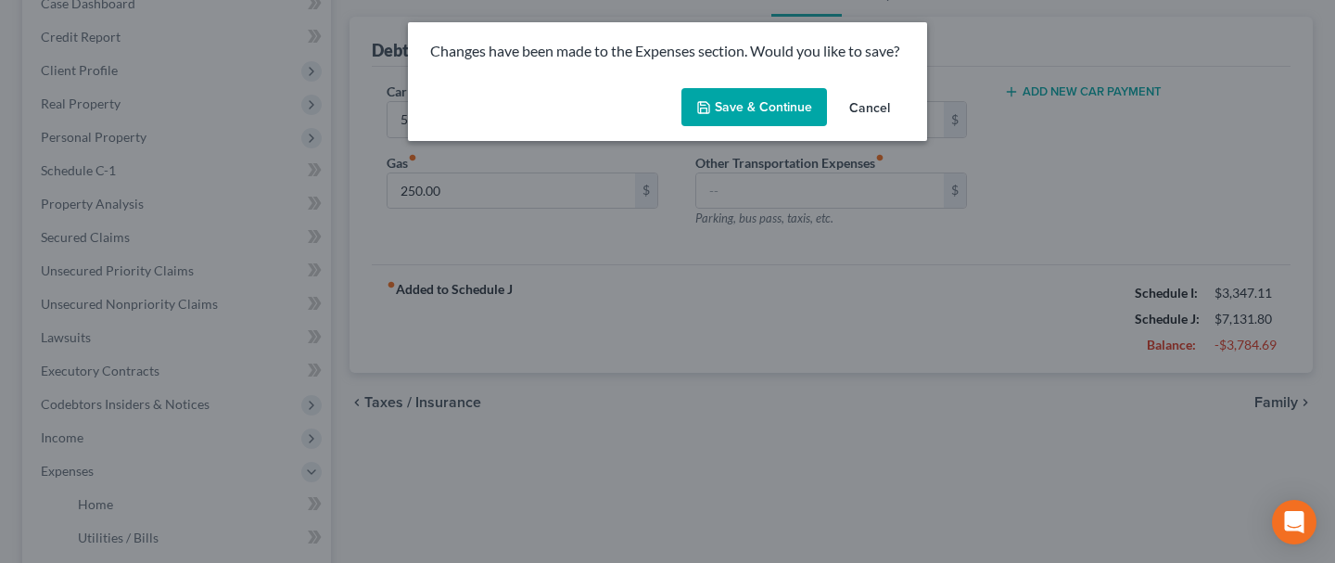
click at [782, 118] on button "Save & Continue" at bounding box center [755, 107] width 146 height 39
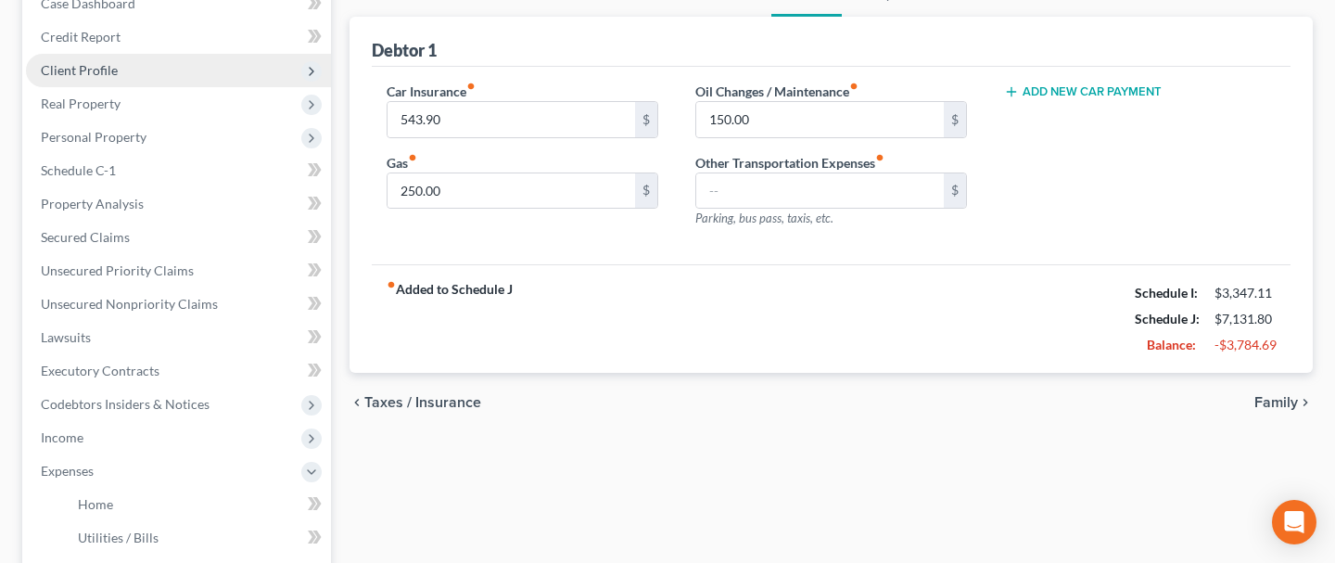
scroll to position [0, 0]
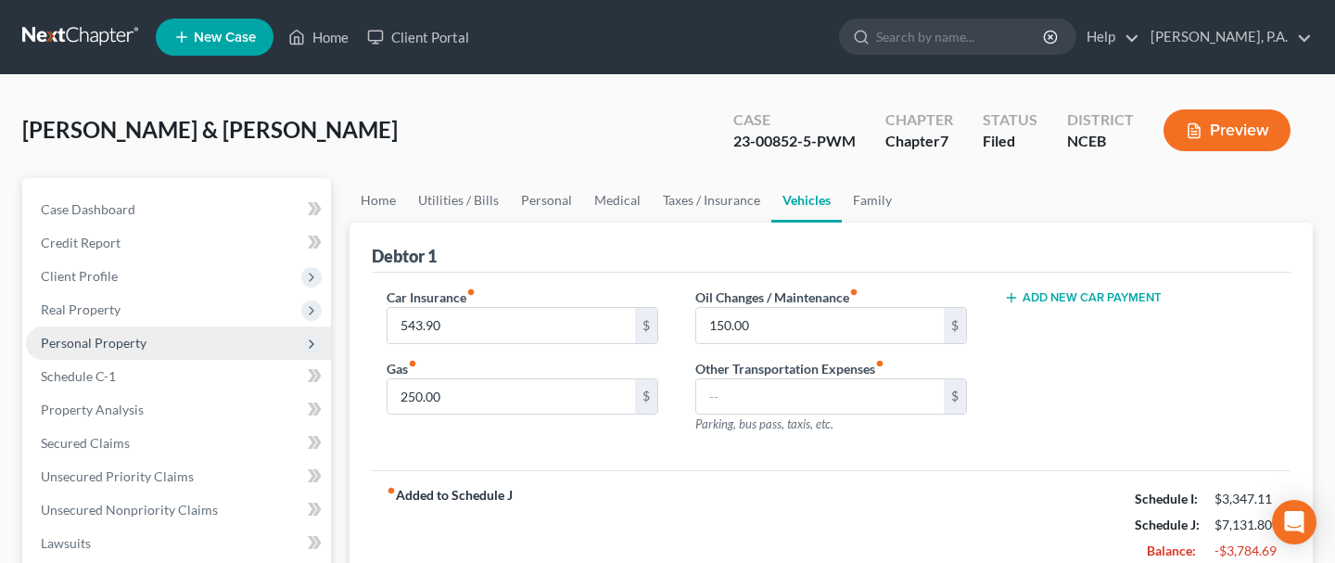
click at [114, 343] on span "Personal Property" at bounding box center [94, 343] width 106 height 16
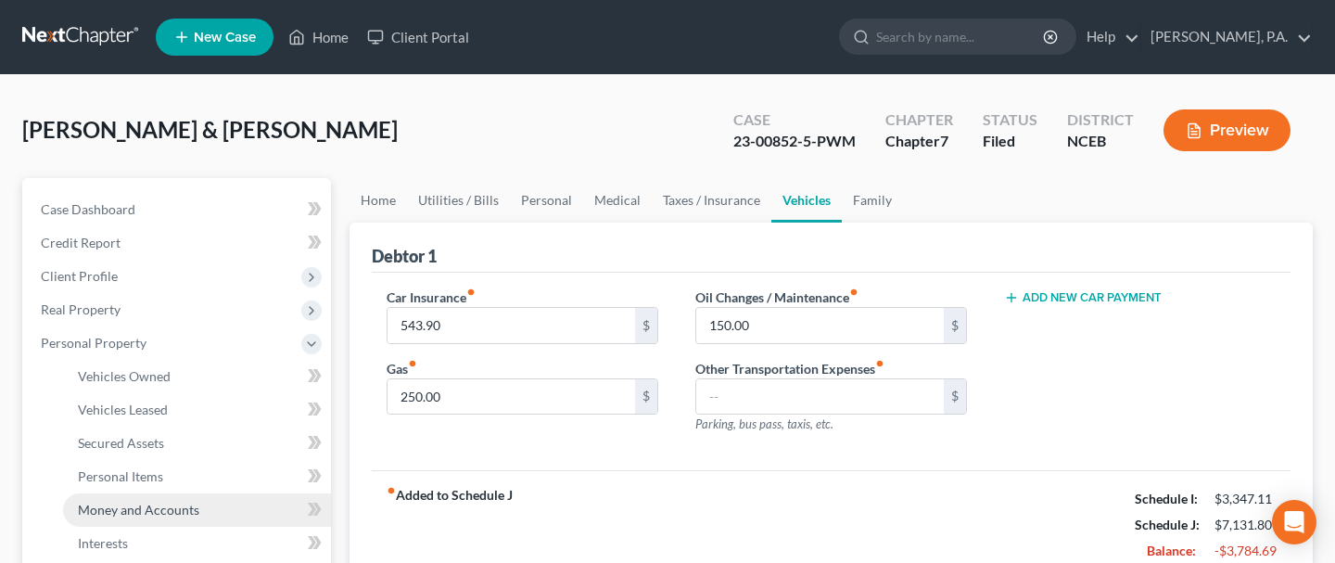
click at [138, 504] on span "Money and Accounts" at bounding box center [138, 510] width 121 height 16
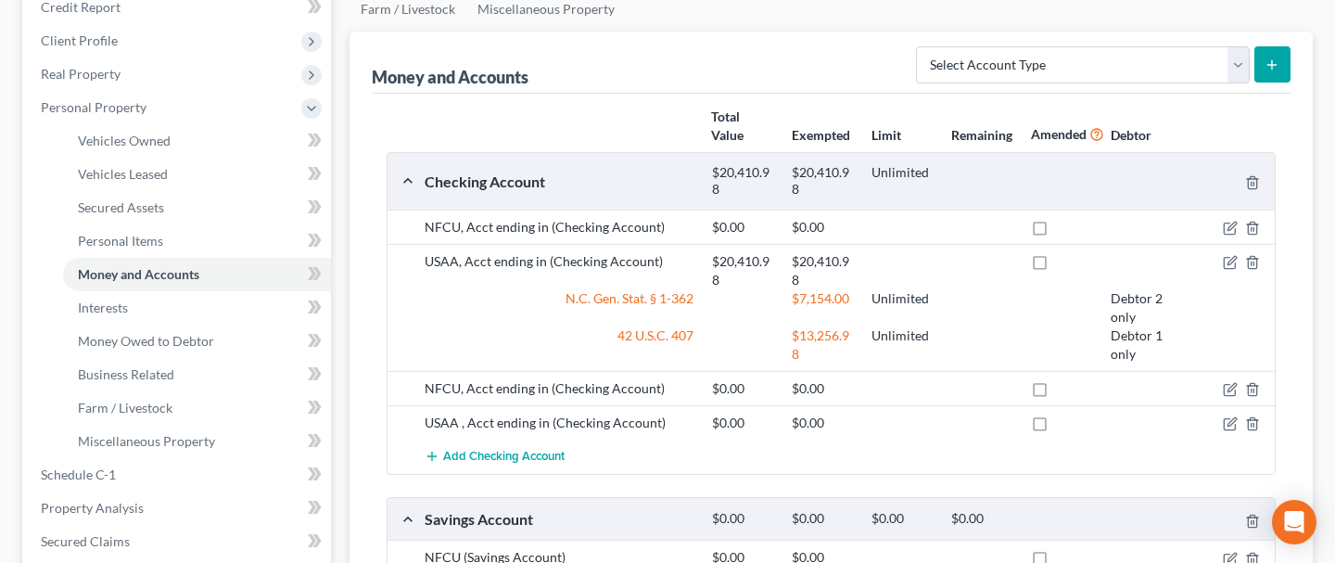
scroll to position [228, 0]
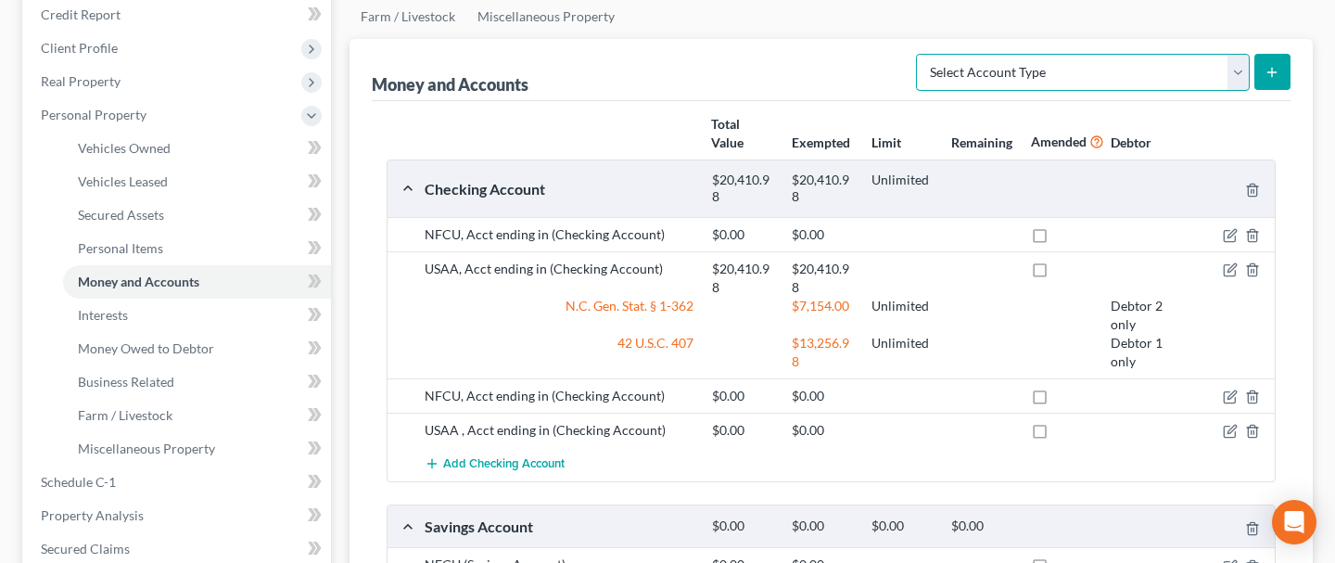
click at [1233, 70] on select "Select Account Type Brokerage Cash on Hand Certificates of Deposit Checking Acc…" at bounding box center [1083, 72] width 334 height 37
select select "checking"
click at [920, 54] on select "Select Account Type Brokerage Cash on Hand Certificates of Deposit Checking Acc…" at bounding box center [1083, 72] width 334 height 37
click at [1267, 75] on icon "submit" at bounding box center [1272, 72] width 15 height 15
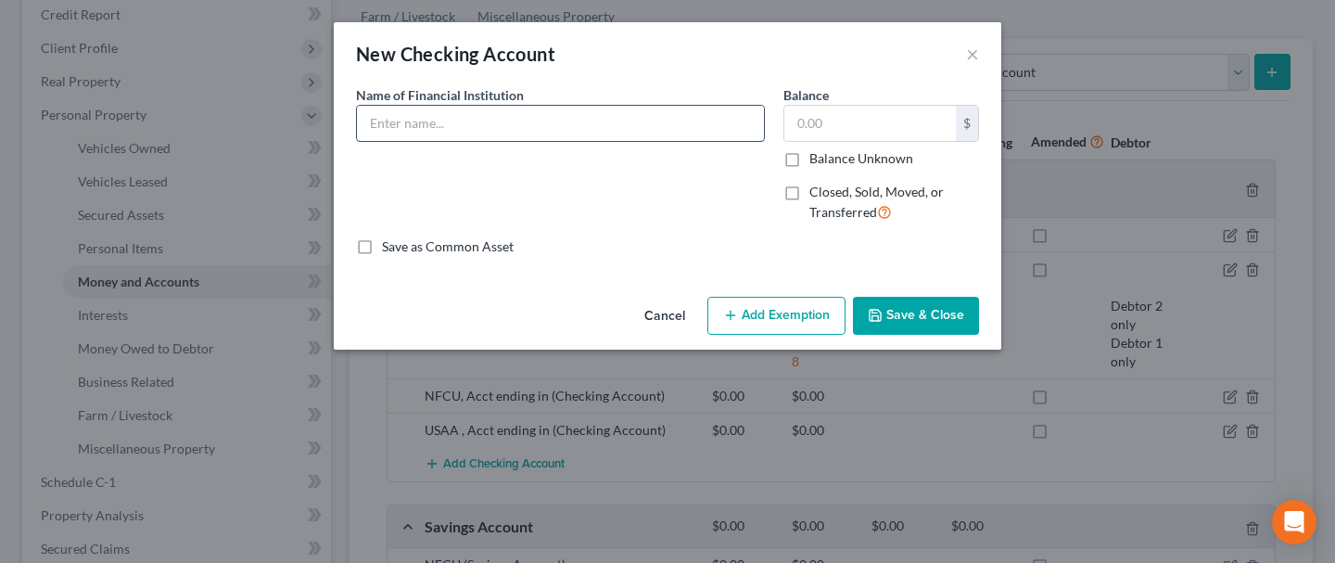
click at [529, 110] on input "text" at bounding box center [560, 123] width 407 height 35
click at [529, 111] on input "One Pay" at bounding box center [560, 123] width 407 height 35
click at [479, 118] on input "One Pay (Walmart) 9591" at bounding box center [560, 123] width 407 height 35
type input "One Pay (Walmart) Account Ending In 9591"
click at [838, 124] on input "text" at bounding box center [871, 123] width 172 height 35
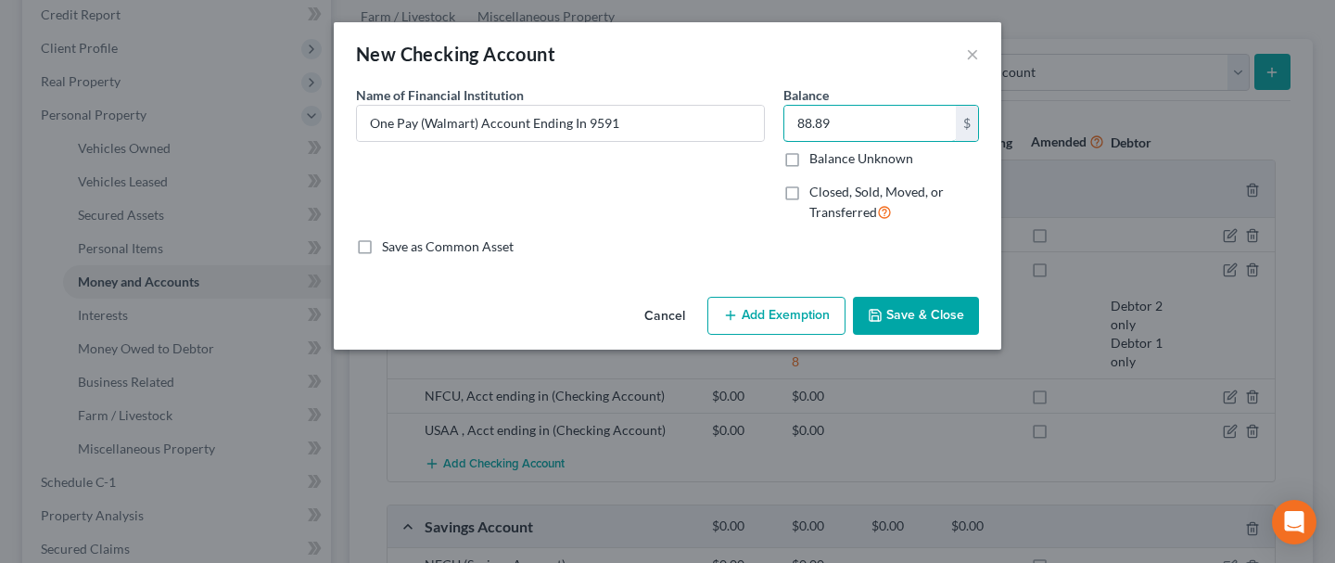
type input "88.89"
click at [888, 326] on button "Save & Close" at bounding box center [916, 316] width 126 height 39
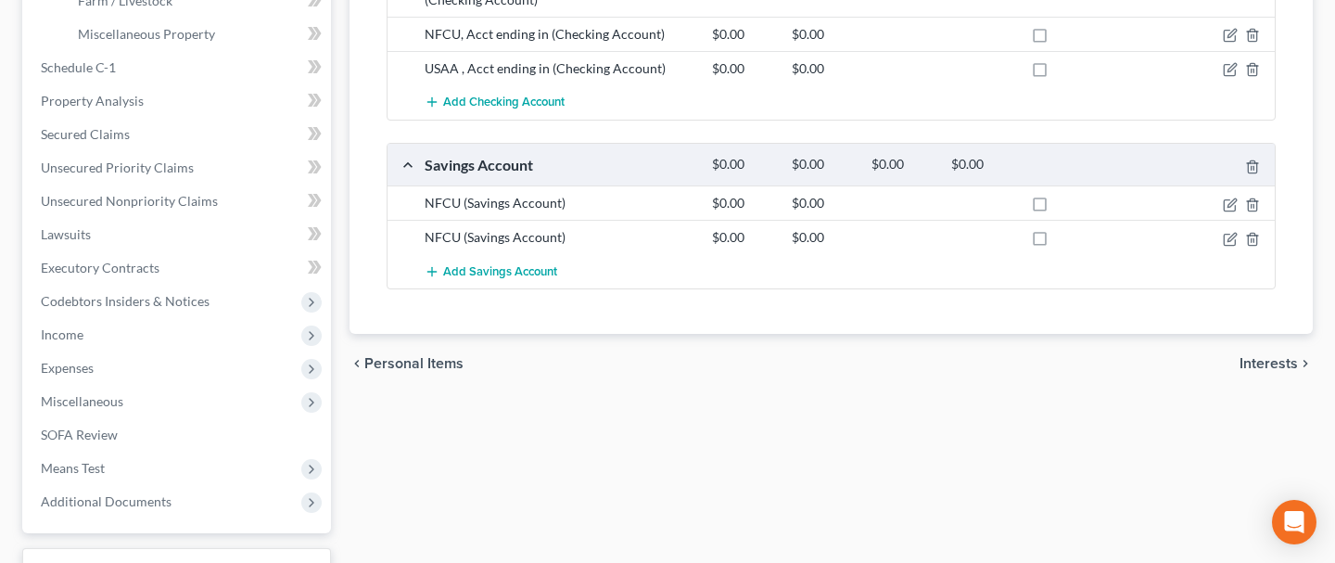
scroll to position [0, 0]
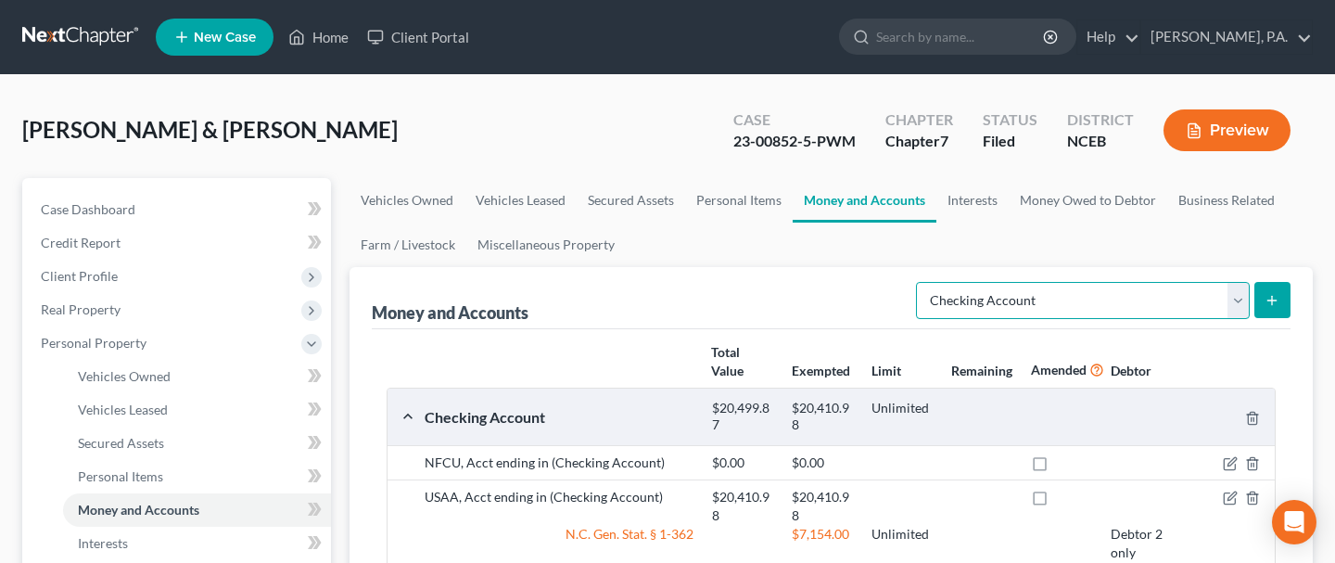
click at [1217, 312] on select "Select Account Type Brokerage Cash on Hand Certificates of Deposit Checking Acc…" at bounding box center [1083, 300] width 334 height 37
click at [1235, 300] on select "Select Account Type Brokerage Cash on Hand Certificates of Deposit Checking Acc…" at bounding box center [1083, 300] width 334 height 37
select select "savings"
click at [920, 282] on select "Select Account Type Brokerage Cash on Hand Certificates of Deposit Checking Acc…" at bounding box center [1083, 300] width 334 height 37
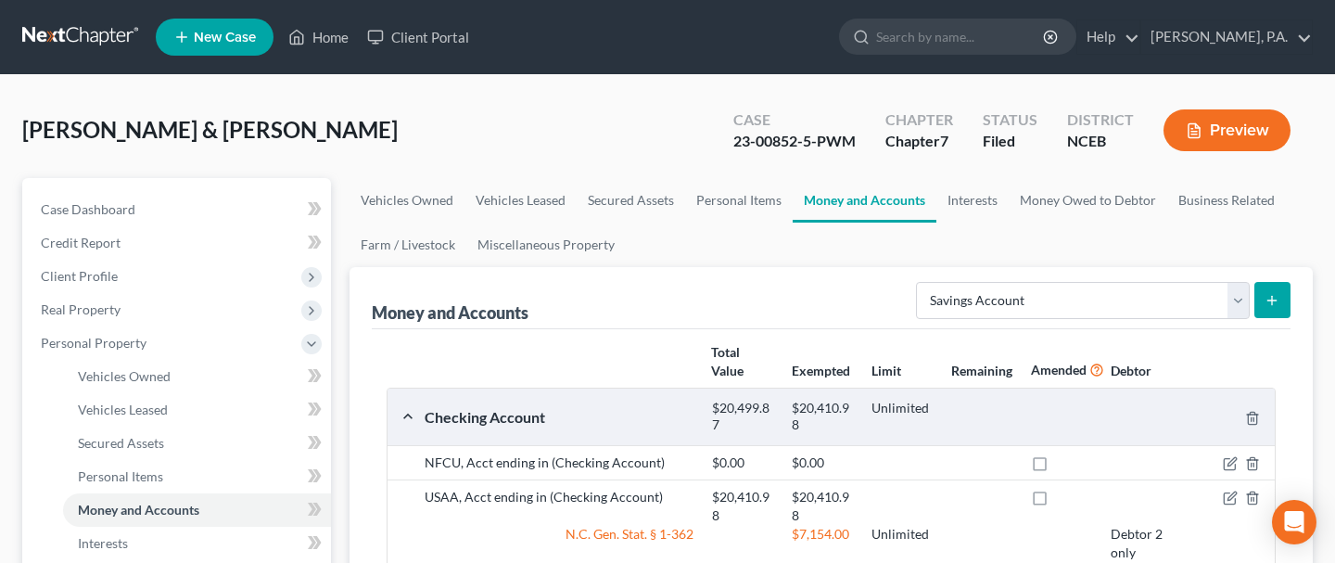
click at [1279, 300] on icon "submit" at bounding box center [1272, 300] width 15 height 15
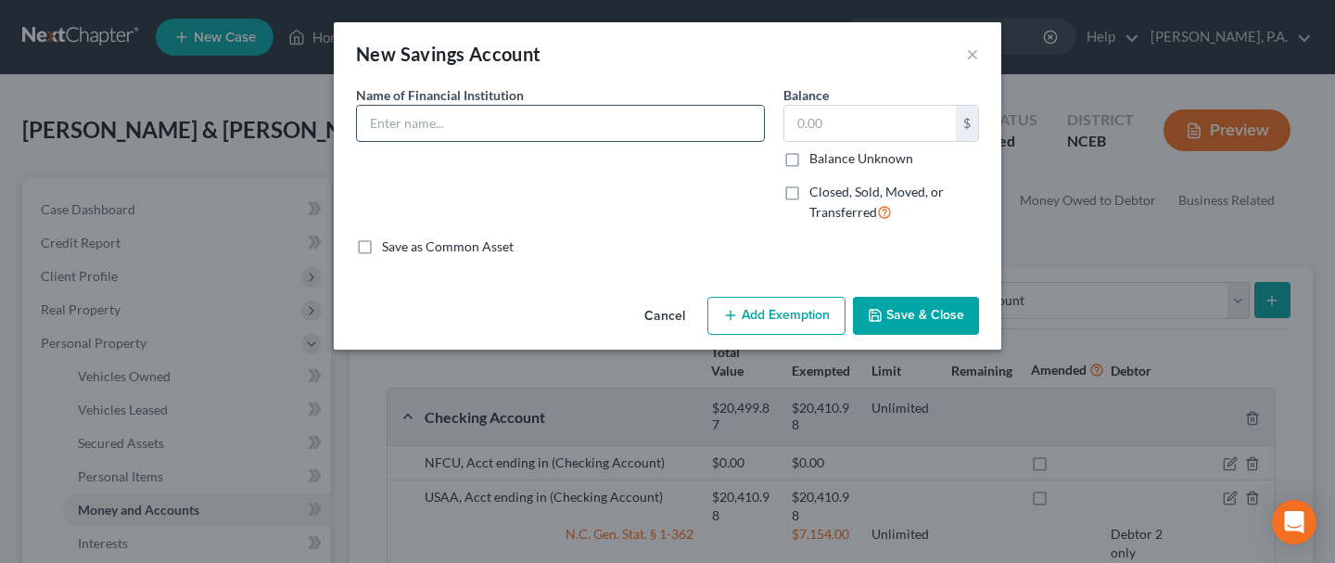
click at [613, 117] on input "text" at bounding box center [560, 123] width 407 height 35
type input "One Pay (Walmart) Account Ending In 9592"
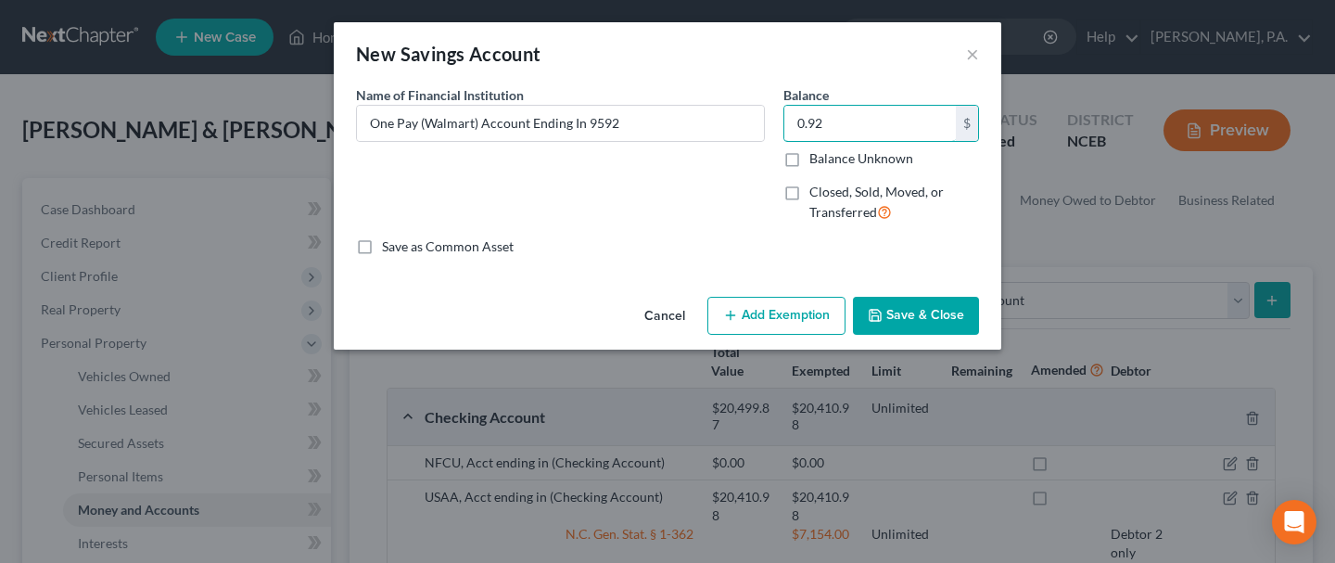
type input "0.92"
click at [925, 326] on button "Save & Close" at bounding box center [916, 316] width 126 height 39
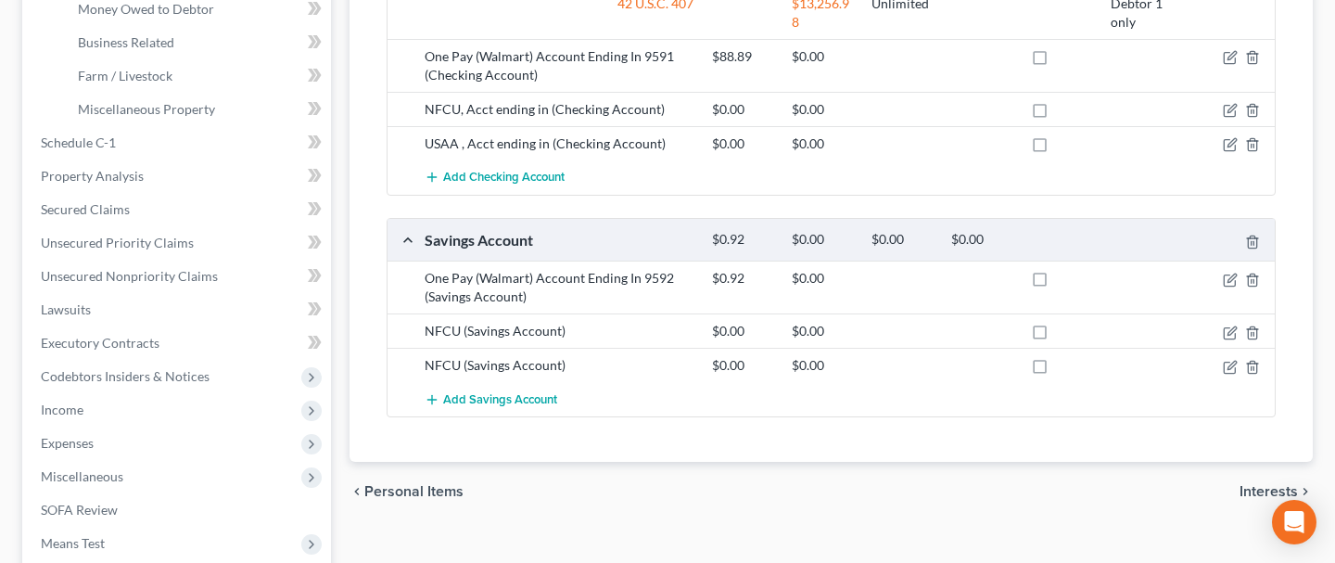
scroll to position [579, 0]
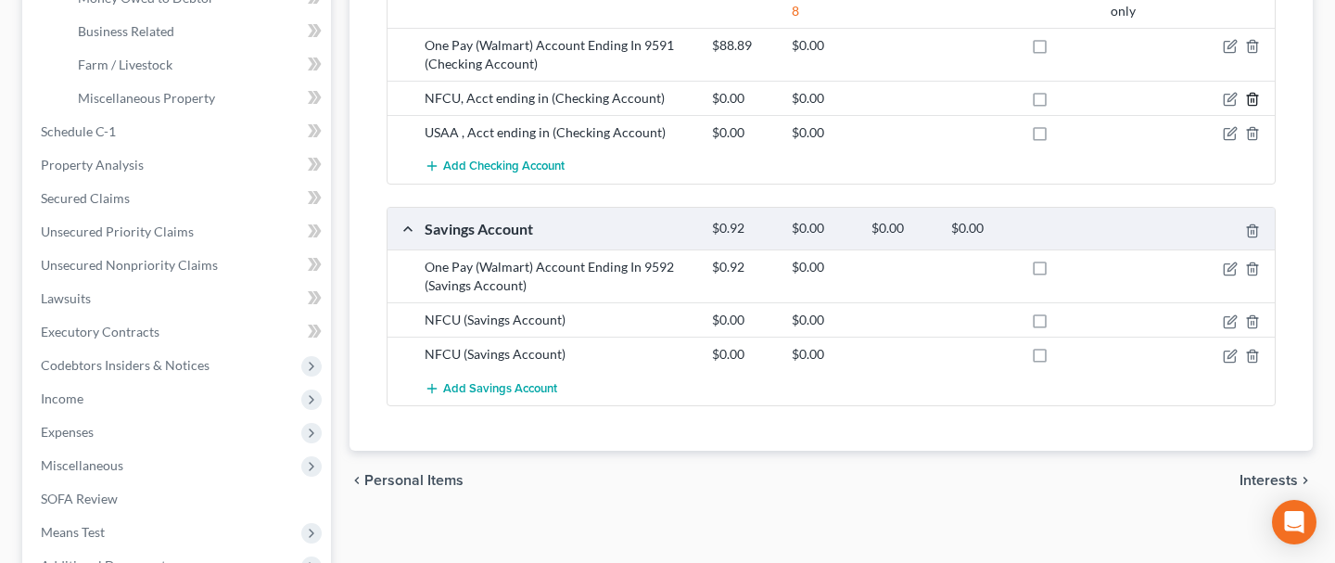
click at [1254, 99] on line "button" at bounding box center [1254, 101] width 0 height 4
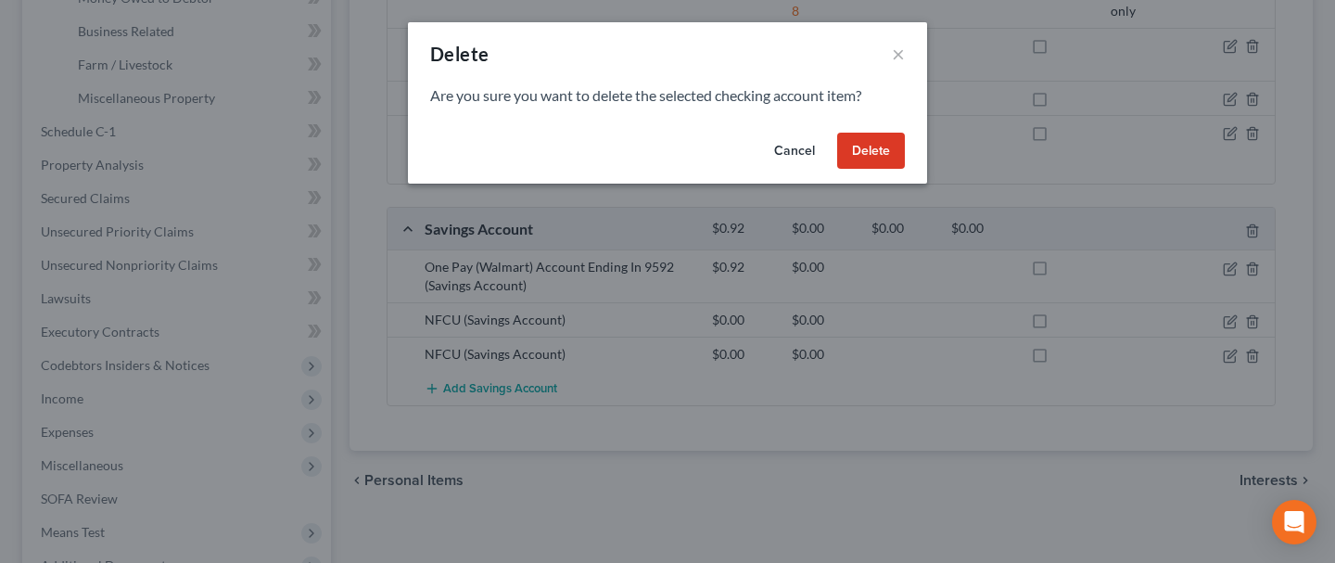
click at [860, 157] on button "Delete" at bounding box center [871, 151] width 68 height 37
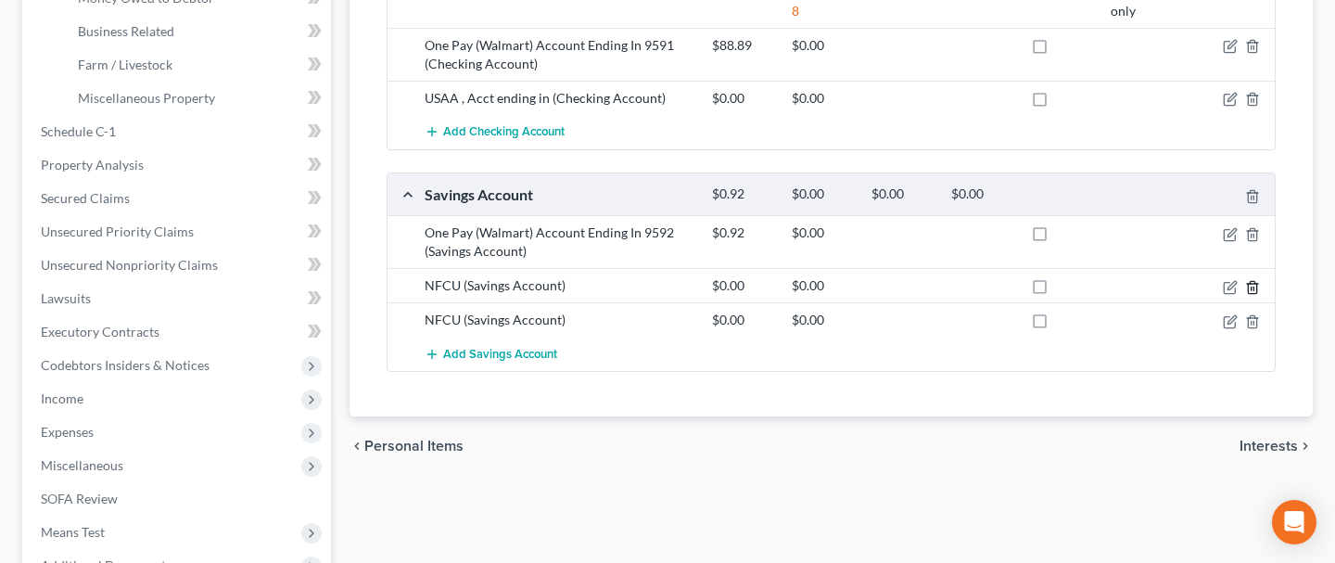
click at [1251, 283] on icon "button" at bounding box center [1252, 287] width 15 height 15
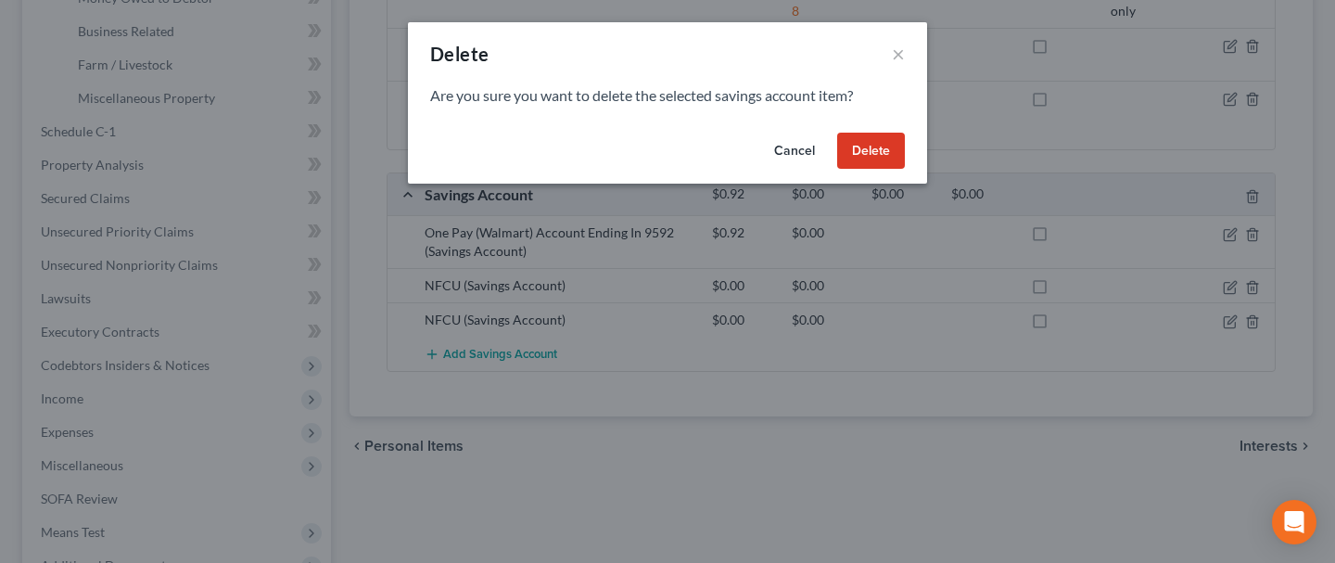
click at [886, 152] on button "Delete" at bounding box center [871, 151] width 68 height 37
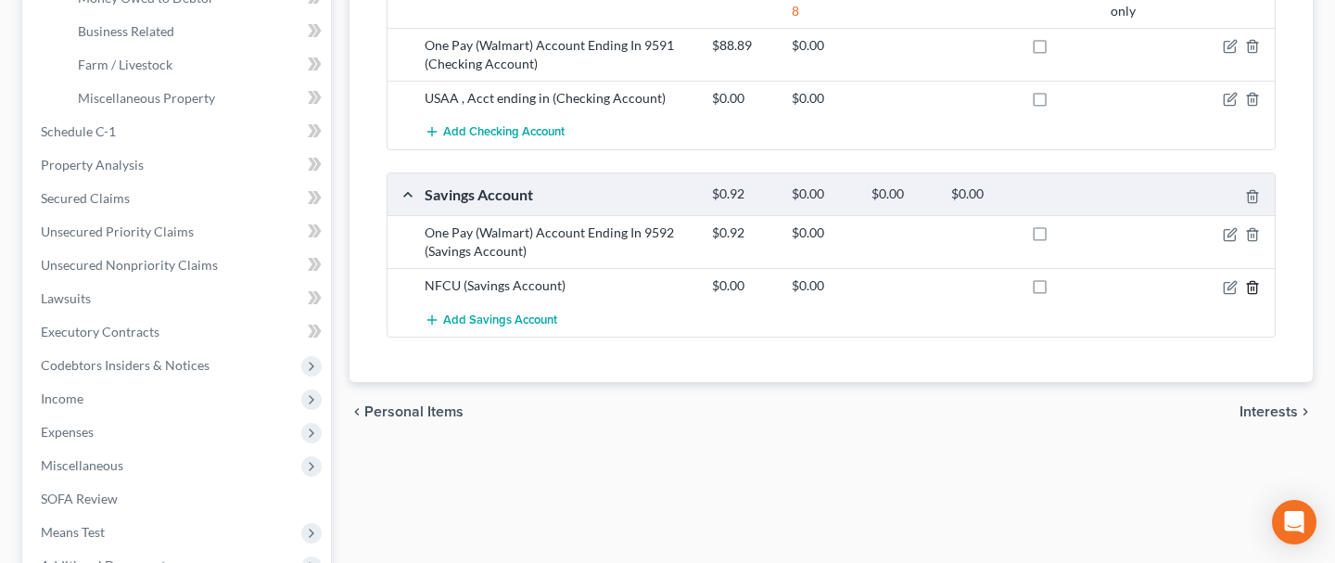
click at [1247, 283] on icon "button" at bounding box center [1252, 287] width 15 height 15
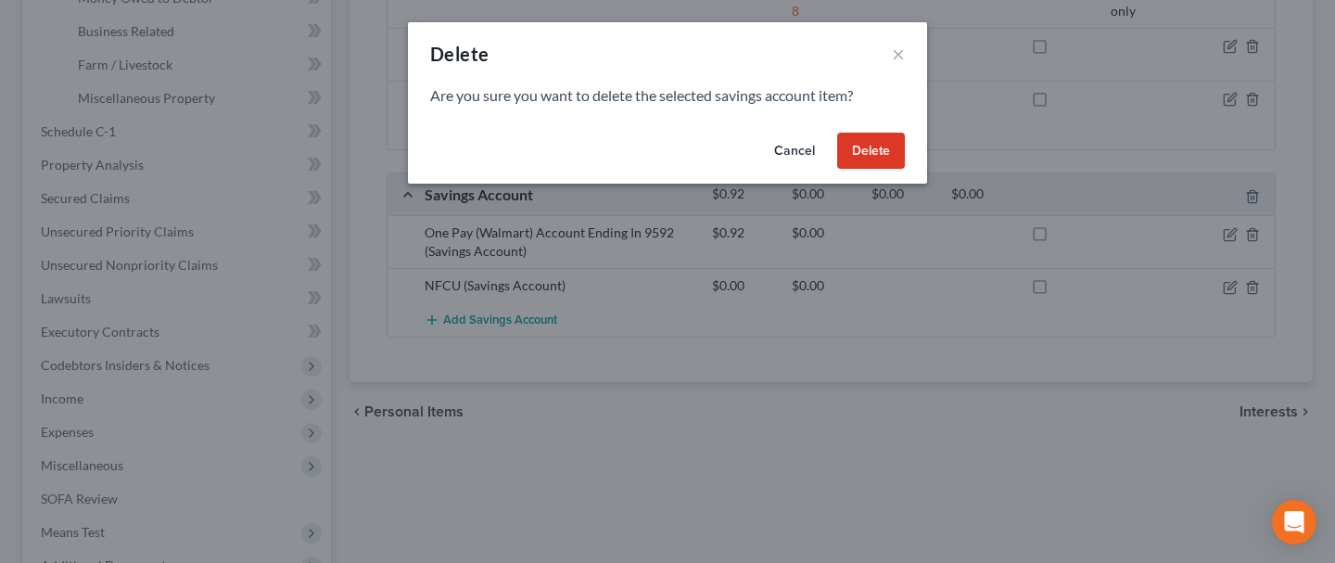
click at [873, 156] on button "Delete" at bounding box center [871, 151] width 68 height 37
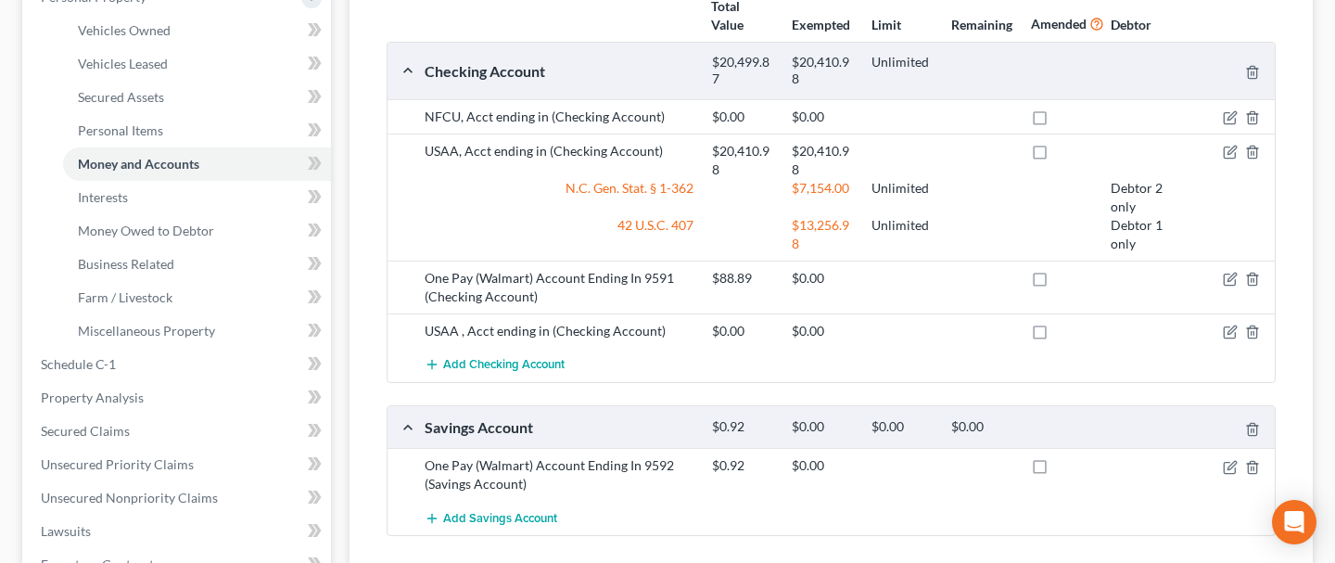
scroll to position [340, 0]
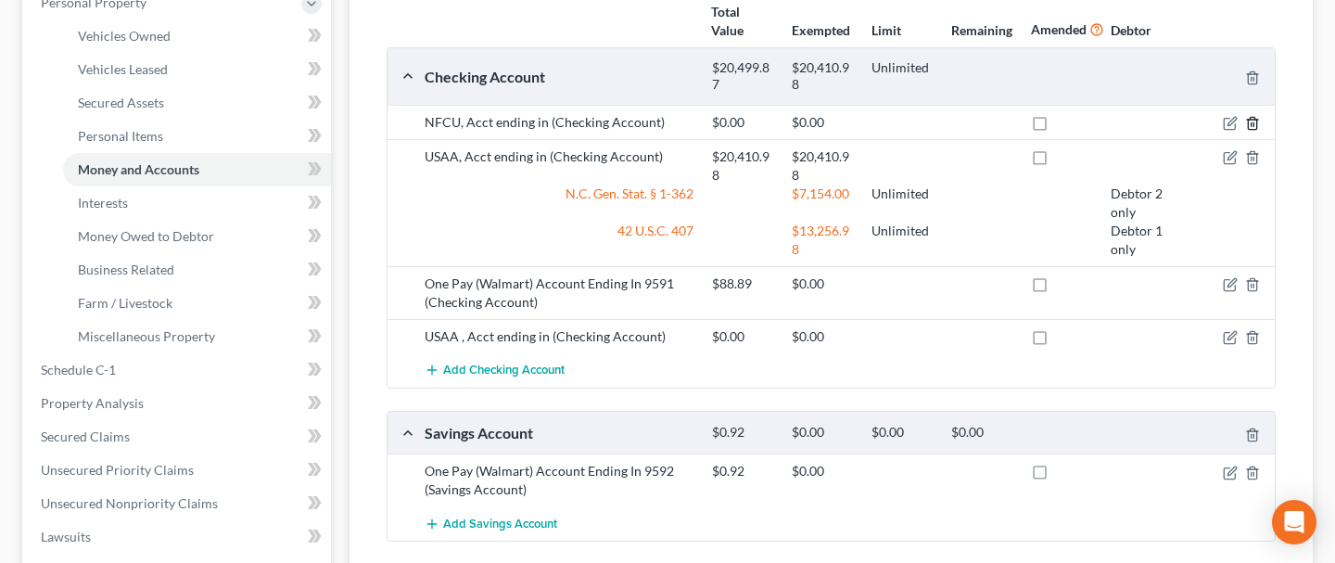
click at [1256, 123] on icon "button" at bounding box center [1252, 123] width 15 height 15
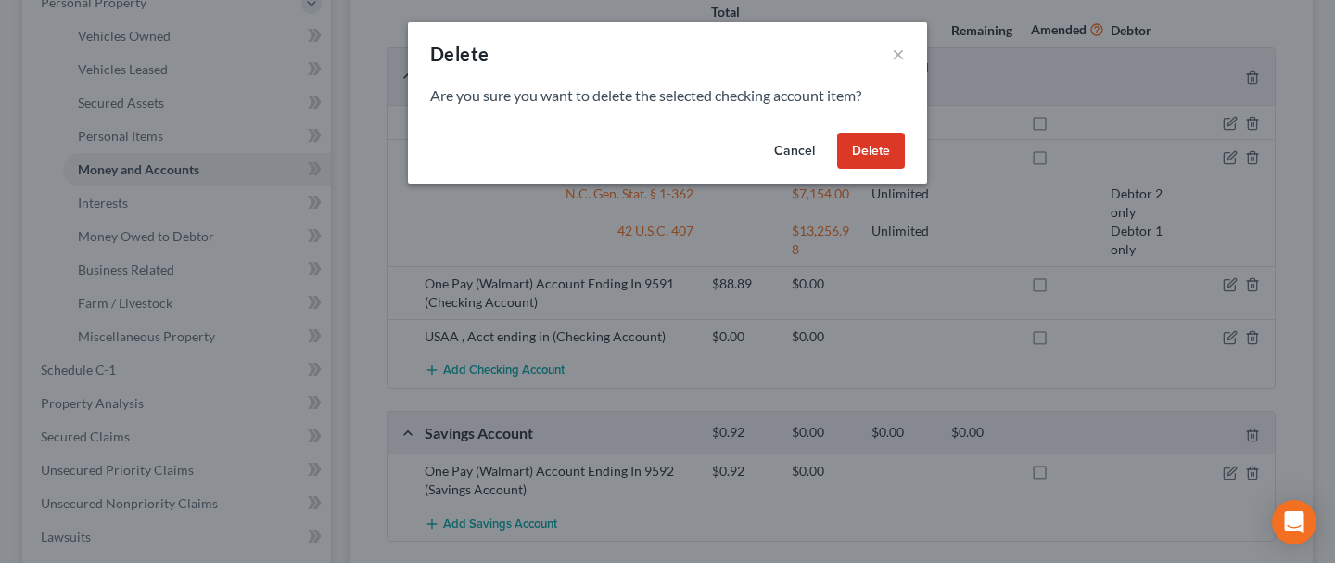
click at [865, 138] on button "Delete" at bounding box center [871, 151] width 68 height 37
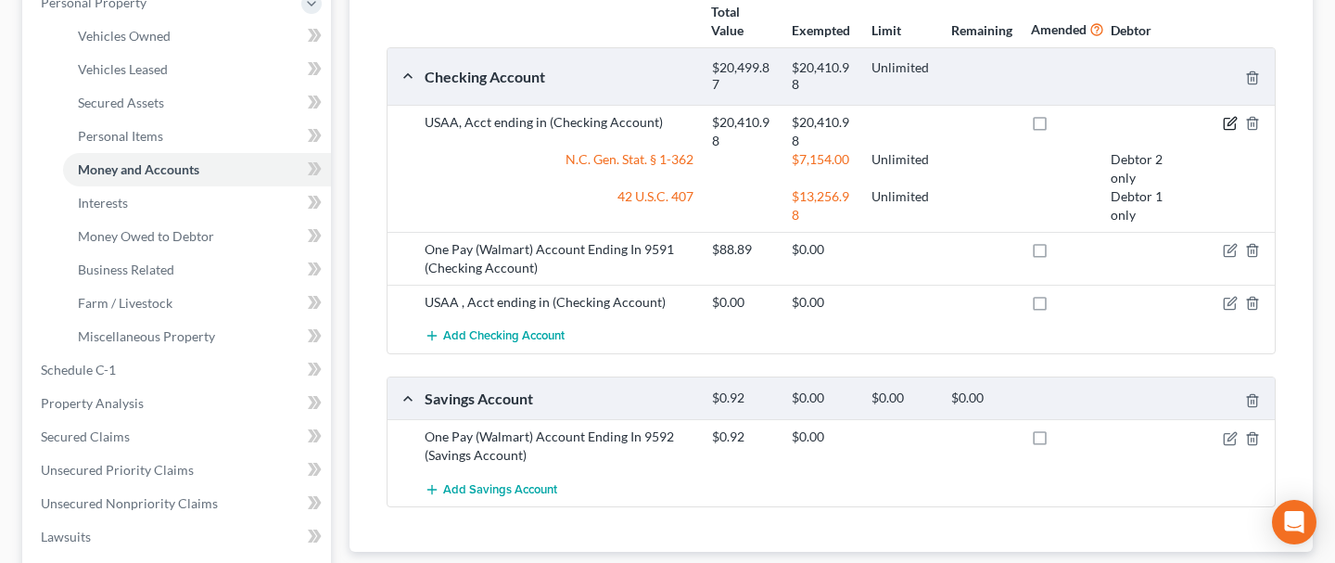
click at [1229, 118] on icon "button" at bounding box center [1230, 123] width 15 height 15
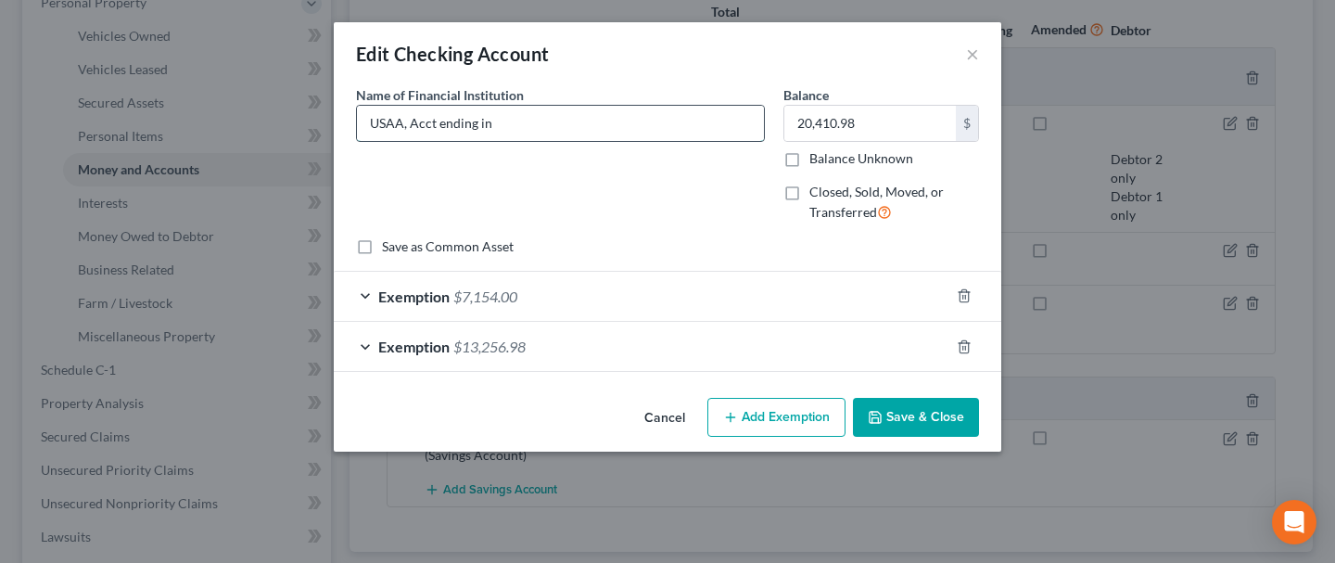
click at [544, 122] on input "USAA, Acct ending in" at bounding box center [560, 123] width 407 height 35
type input "USAA, Acct ending in 9193"
click at [550, 128] on input "USAA, Acct ending in 9193" at bounding box center [560, 123] width 407 height 35
type input "7,586.76"
click at [902, 415] on button "Save & Close" at bounding box center [916, 417] width 126 height 39
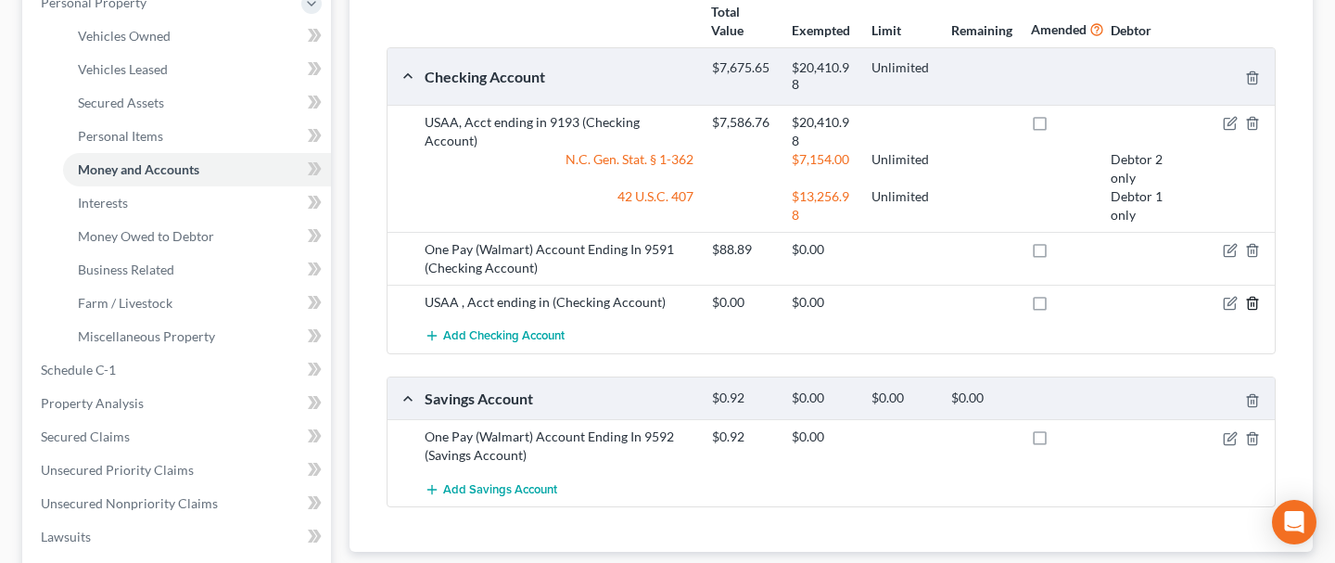
click at [1253, 303] on icon "button" at bounding box center [1252, 303] width 15 height 15
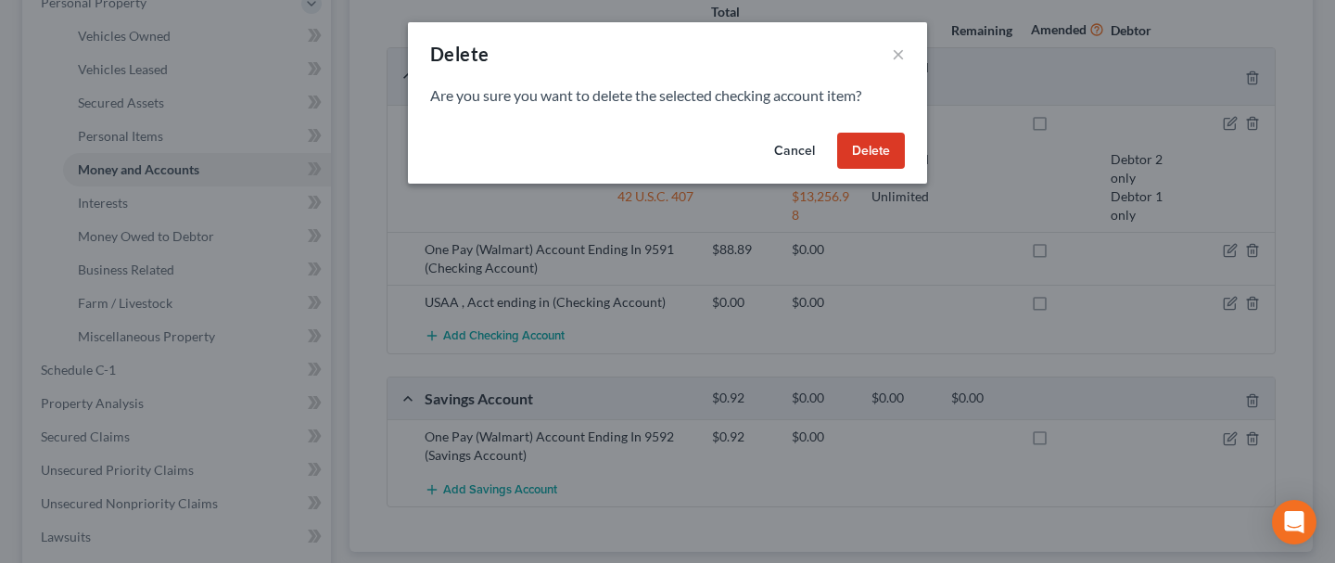
click at [850, 139] on button "Delete" at bounding box center [871, 151] width 68 height 37
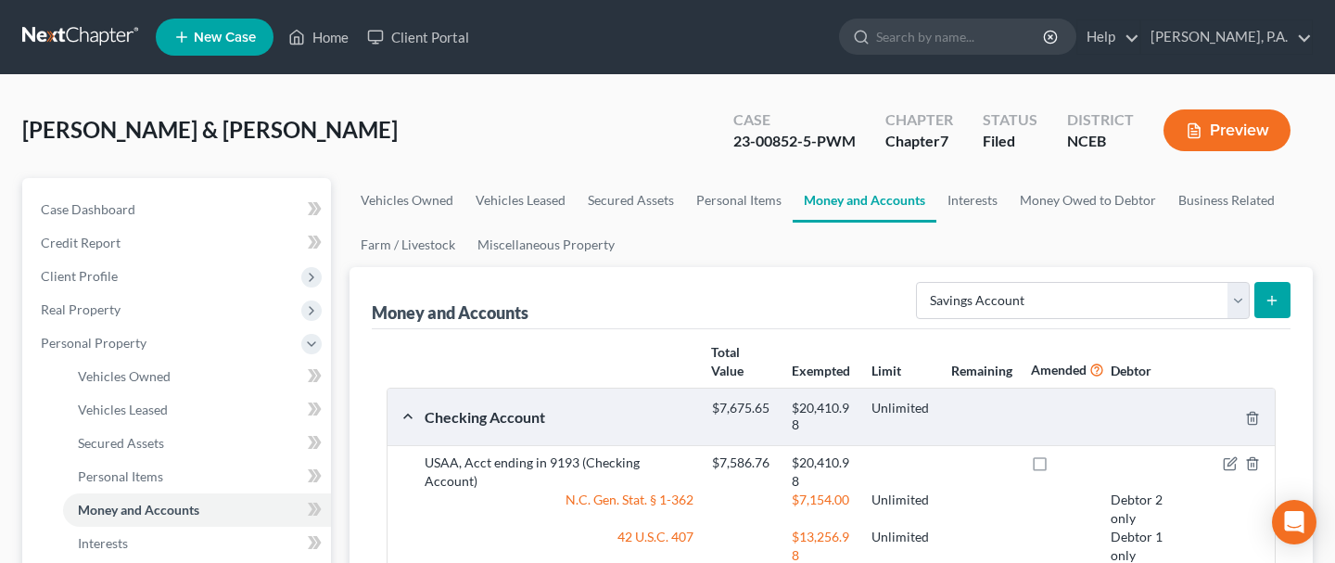
scroll to position [1, 0]
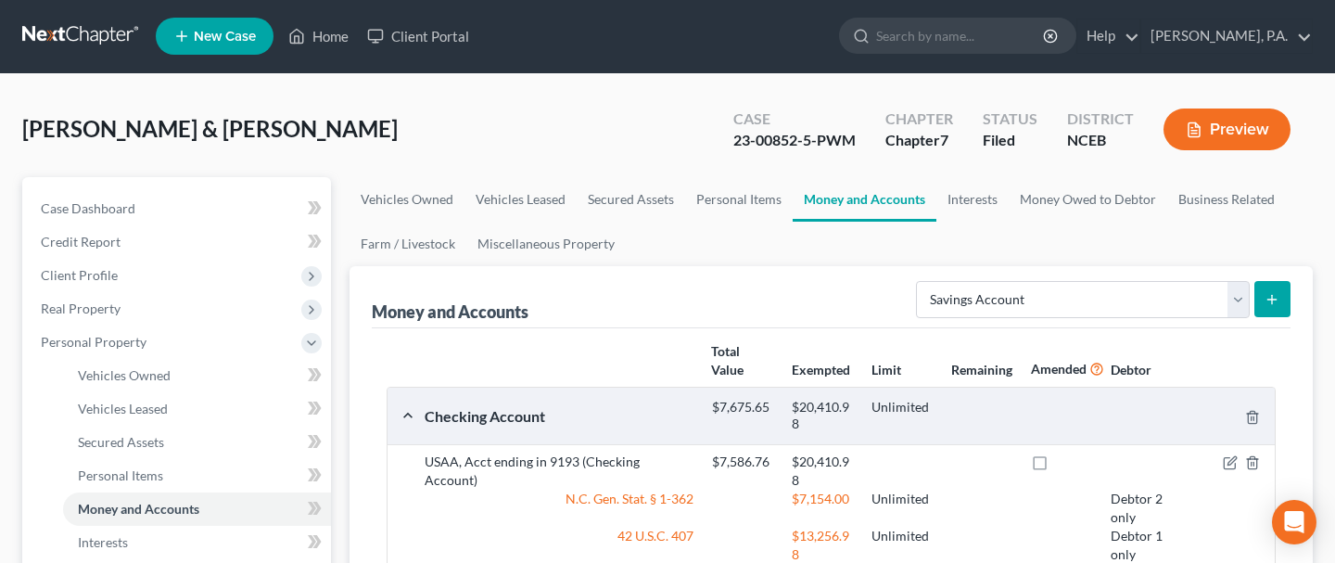
click at [83, 36] on link at bounding box center [81, 35] width 119 height 33
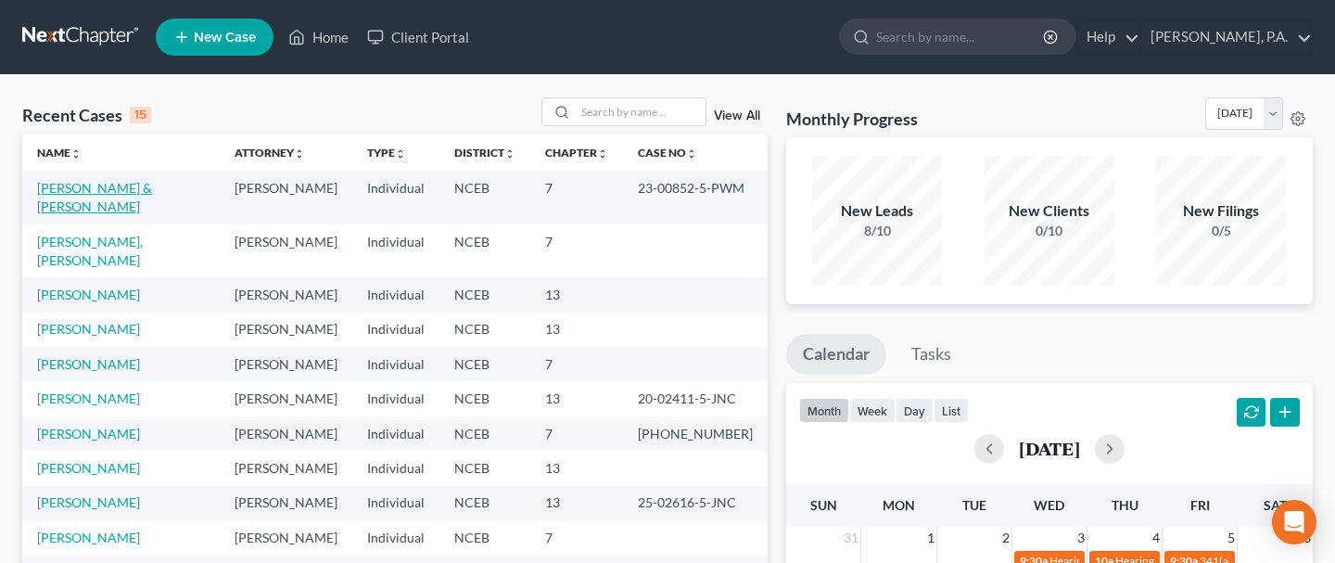
click at [122, 186] on link "[PERSON_NAME] & [PERSON_NAME]" at bounding box center [94, 197] width 115 height 34
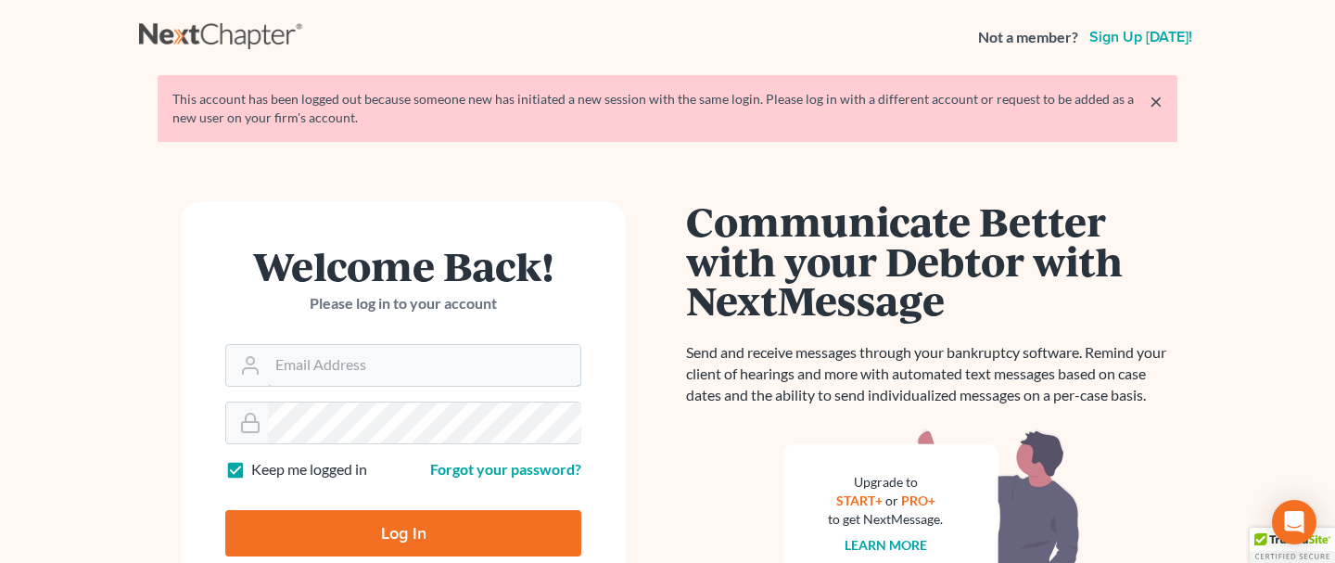
type input "[PERSON_NAME][EMAIL_ADDRESS][PERSON_NAME][DOMAIN_NAME]"
click at [380, 529] on input "Log In" at bounding box center [403, 533] width 356 height 46
type input "Thinking..."
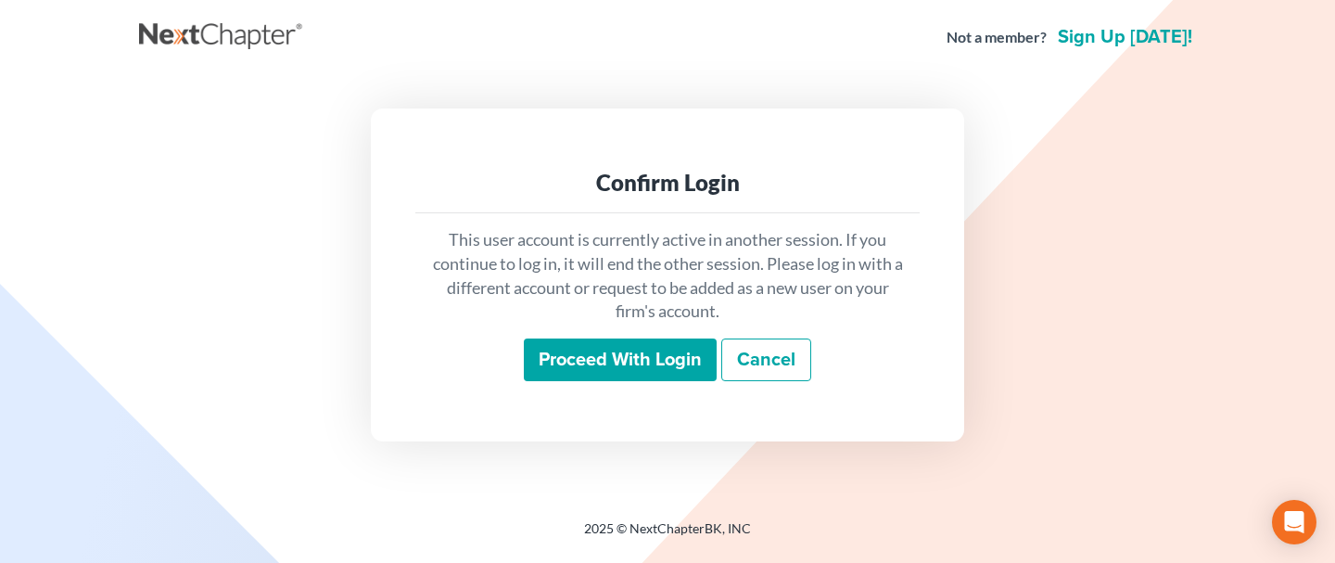
click at [608, 358] on input "Proceed with login" at bounding box center [620, 359] width 193 height 43
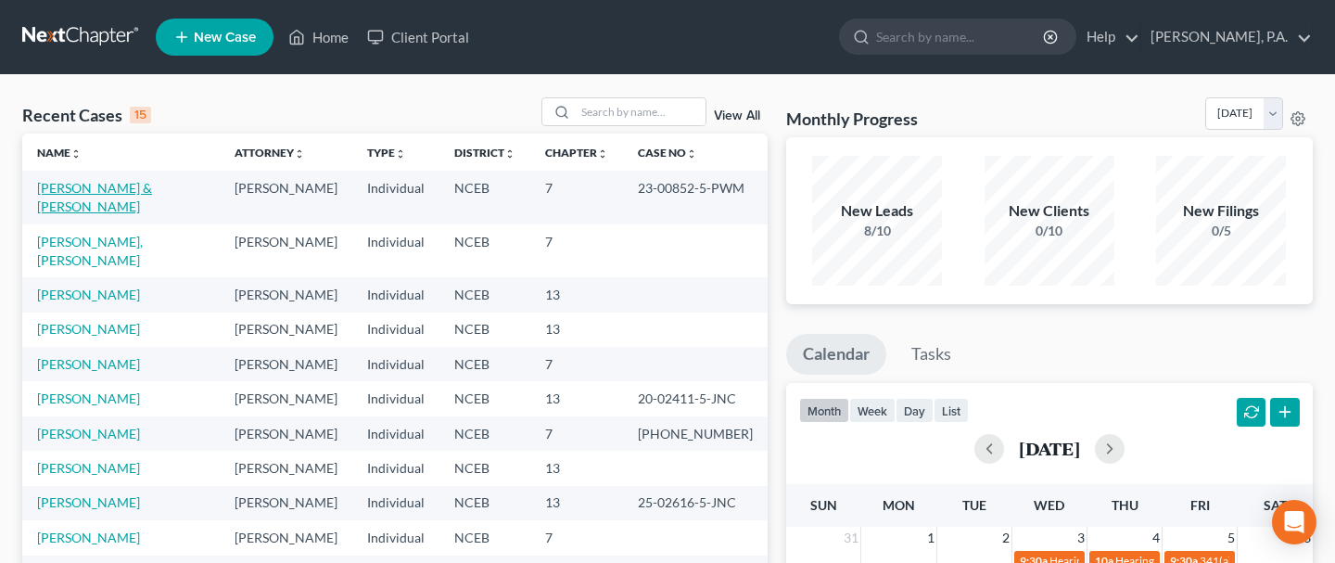
click at [117, 192] on link "[PERSON_NAME] & [PERSON_NAME]" at bounding box center [94, 197] width 115 height 34
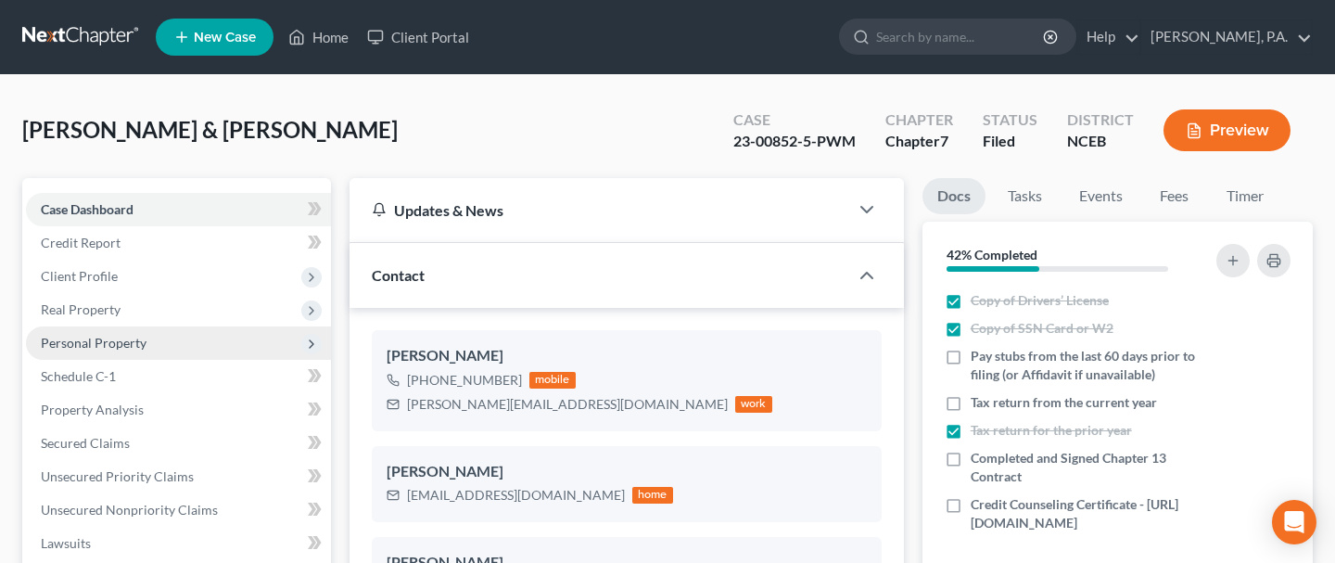
click at [100, 339] on span "Personal Property" at bounding box center [94, 343] width 106 height 16
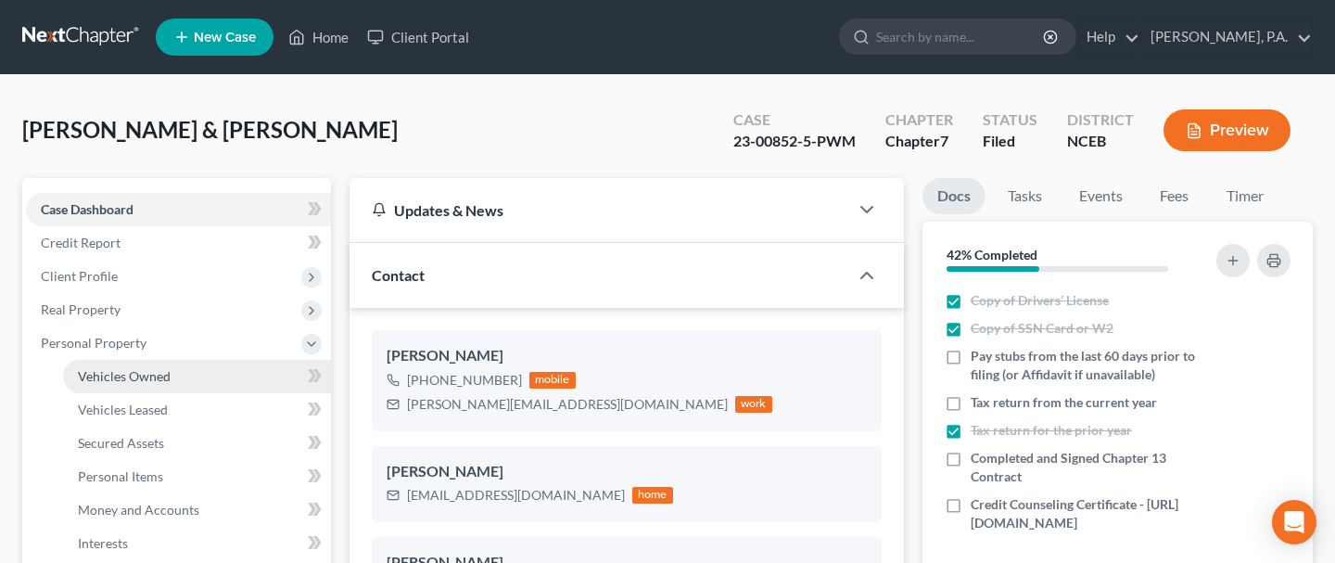
click at [102, 382] on link "Vehicles Owned" at bounding box center [197, 376] width 268 height 33
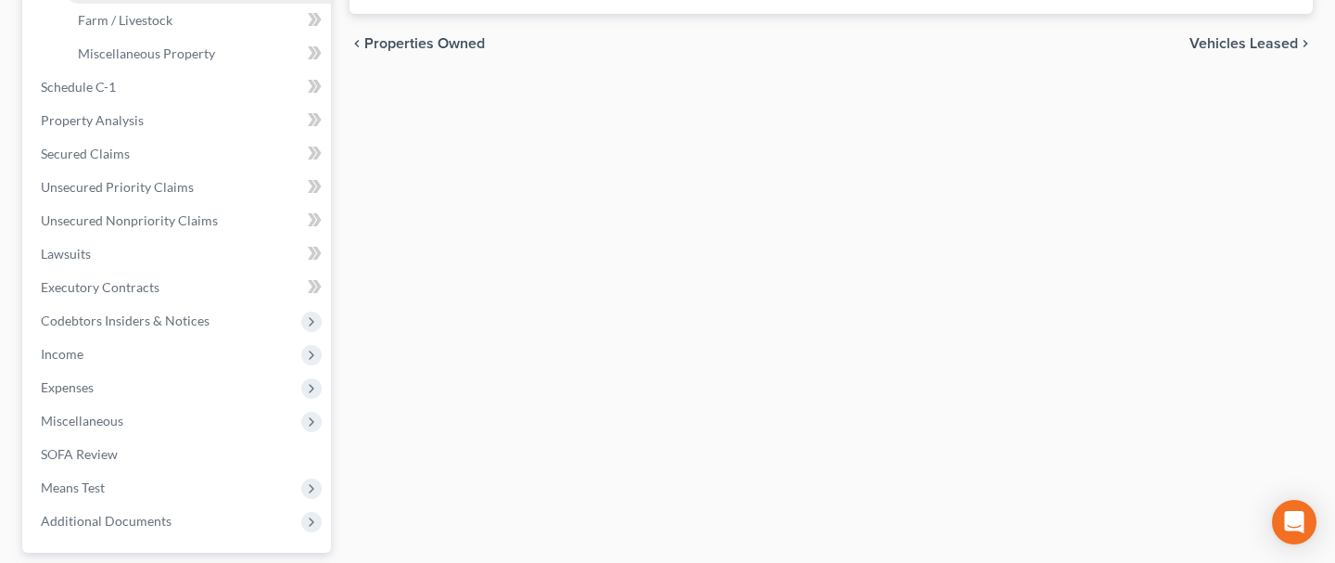
scroll to position [787, 0]
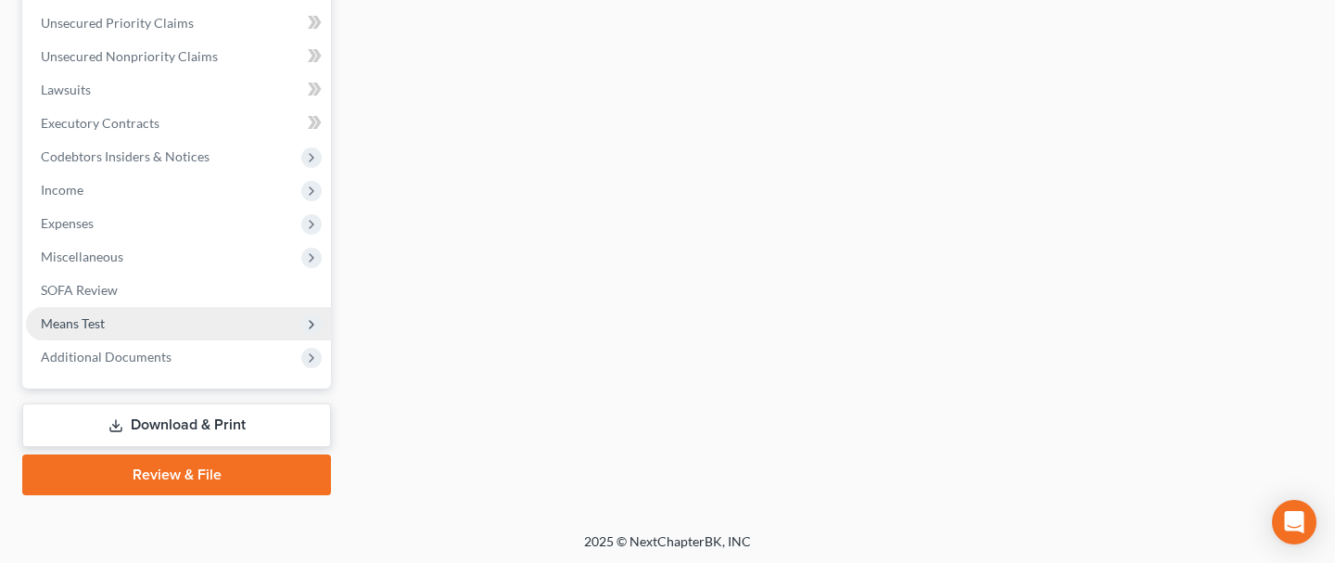
click at [159, 337] on span "Means Test" at bounding box center [178, 323] width 305 height 33
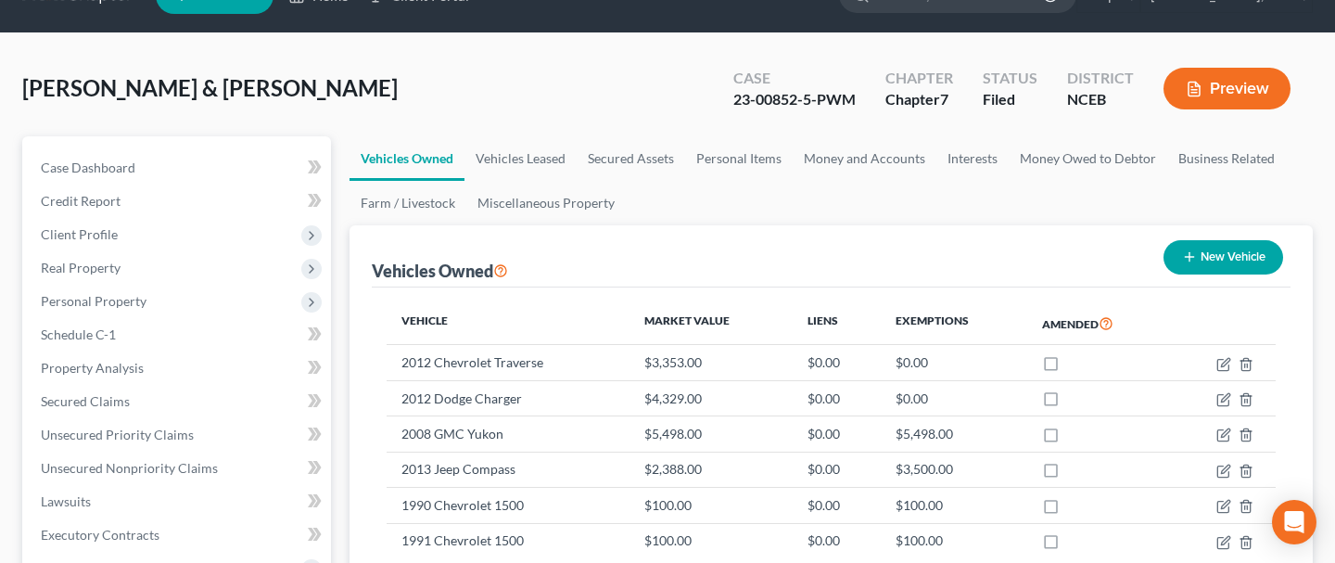
scroll to position [0, 0]
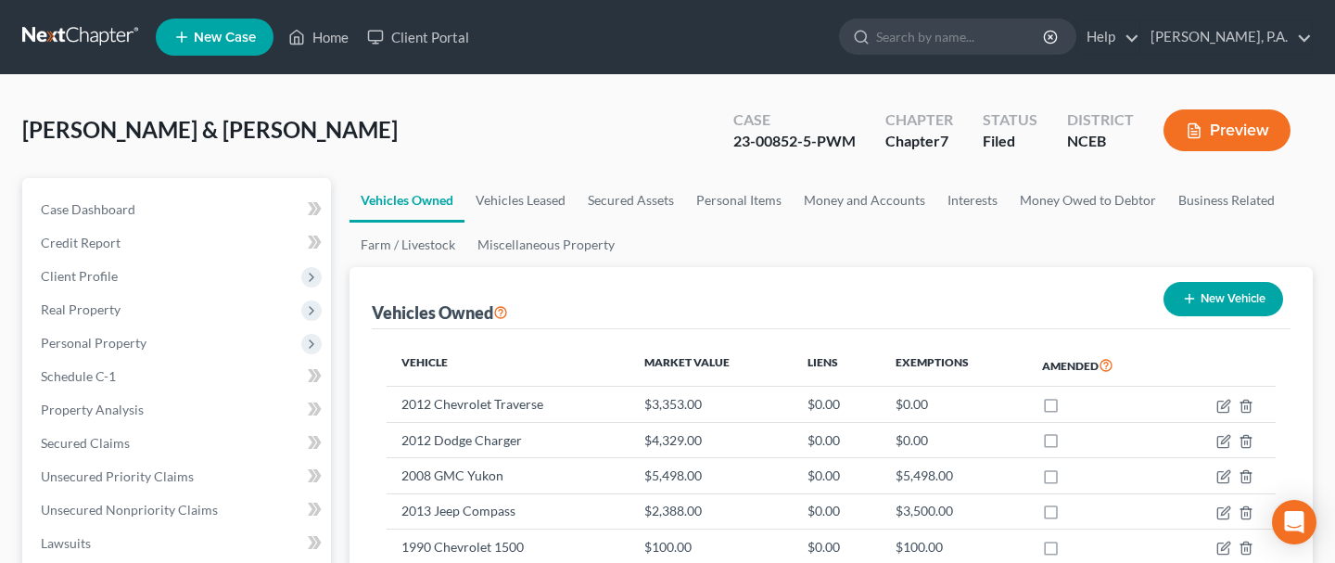
click at [89, 29] on link at bounding box center [81, 36] width 119 height 33
